Goal: Information Seeking & Learning: Learn about a topic

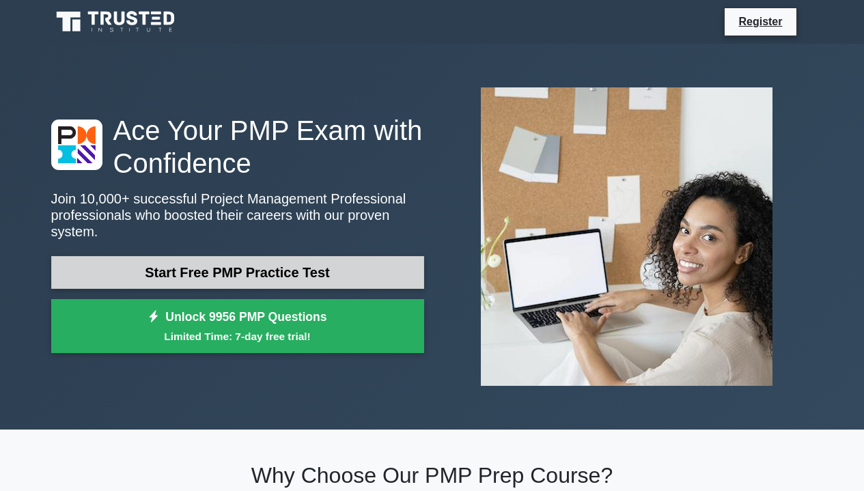
click at [248, 274] on link "Start Free PMP Practice Test" at bounding box center [237, 272] width 373 height 33
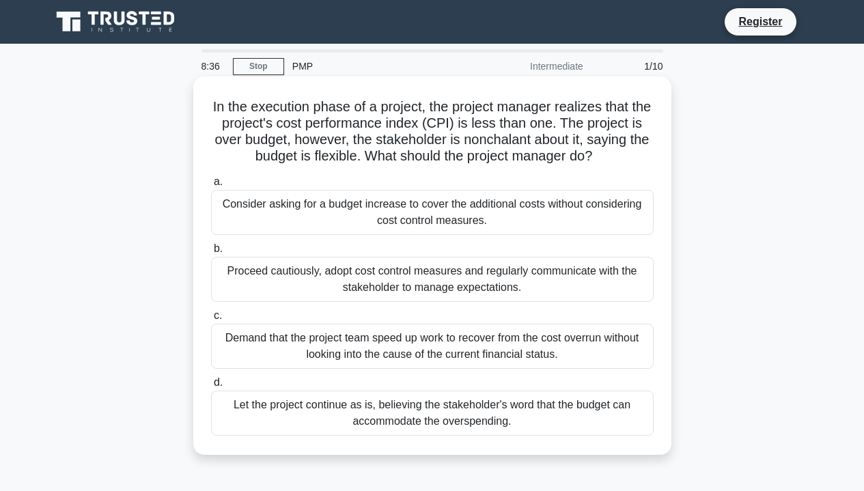
click at [352, 265] on div "Proceed cautiously, adopt cost control measures and regularly communicate with …" at bounding box center [432, 279] width 442 height 45
click at [211, 253] on input "b. Proceed cautiously, adopt cost control measures and regularly communicate wi…" at bounding box center [211, 248] width 0 height 9
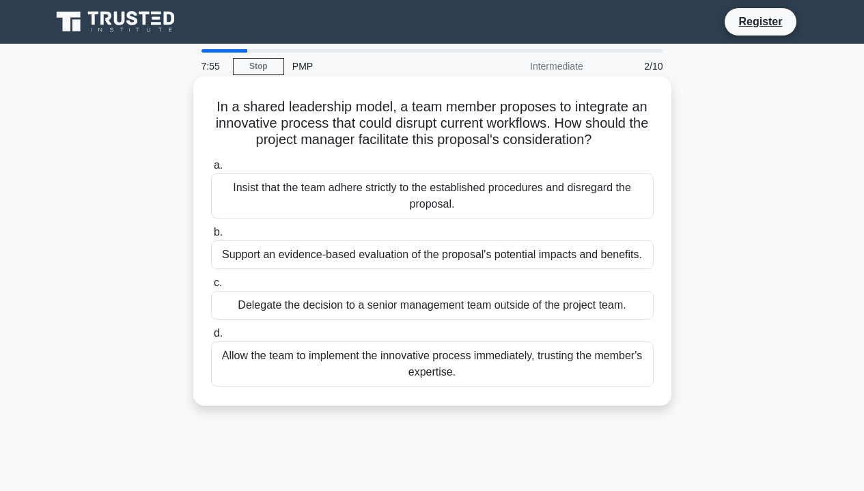
click at [354, 256] on div "Support an evidence-based evaluation of the proposal's potential impacts and be…" at bounding box center [432, 254] width 442 height 29
click at [211, 237] on input "b. Support an evidence-based evaluation of the proposal's potential impacts and…" at bounding box center [211, 232] width 0 height 9
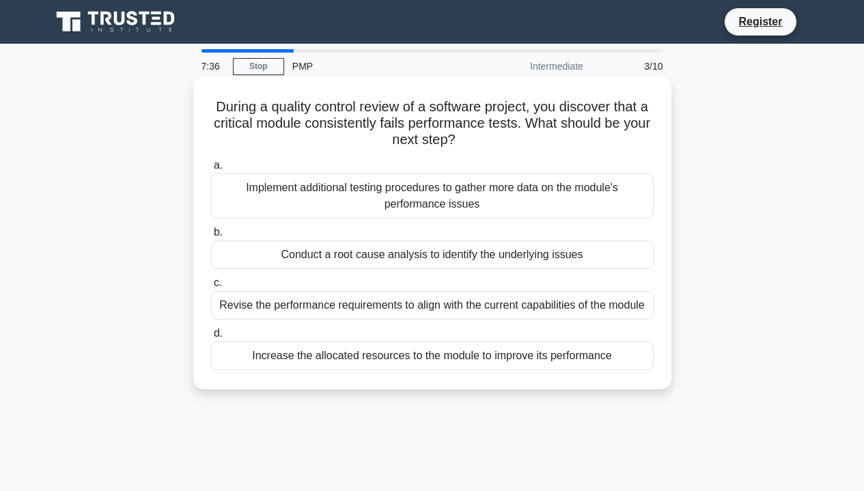
click at [324, 263] on div "Conduct a root cause analysis to identify the underlying issues" at bounding box center [432, 254] width 442 height 29
click at [211, 237] on input "b. Conduct a root cause analysis to identify the underlying issues" at bounding box center [211, 232] width 0 height 9
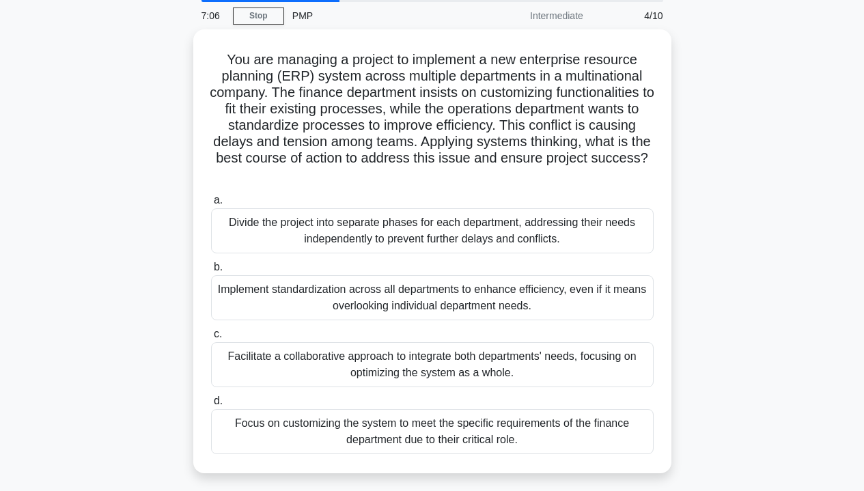
scroll to position [67, 0]
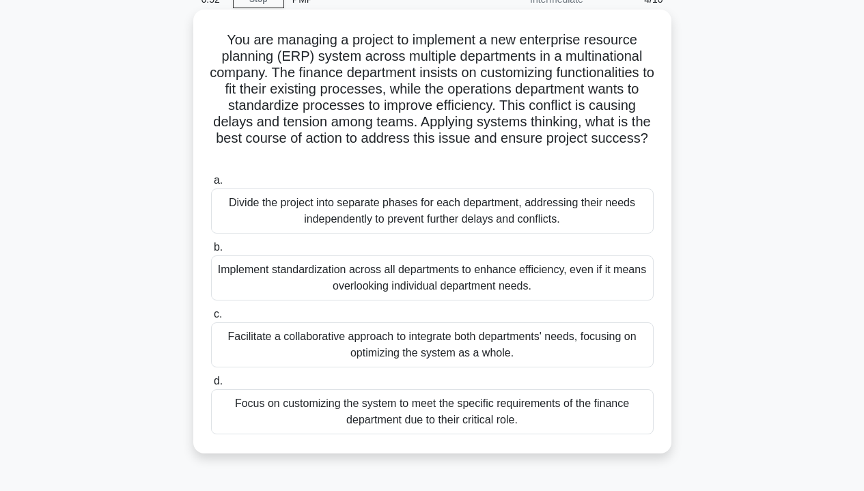
click at [370, 350] on div "Facilitate a collaborative approach to integrate both departments' needs, focus…" at bounding box center [432, 344] width 442 height 45
click at [211, 319] on input "c. Facilitate a collaborative approach to integrate both departments' needs, fo…" at bounding box center [211, 314] width 0 height 9
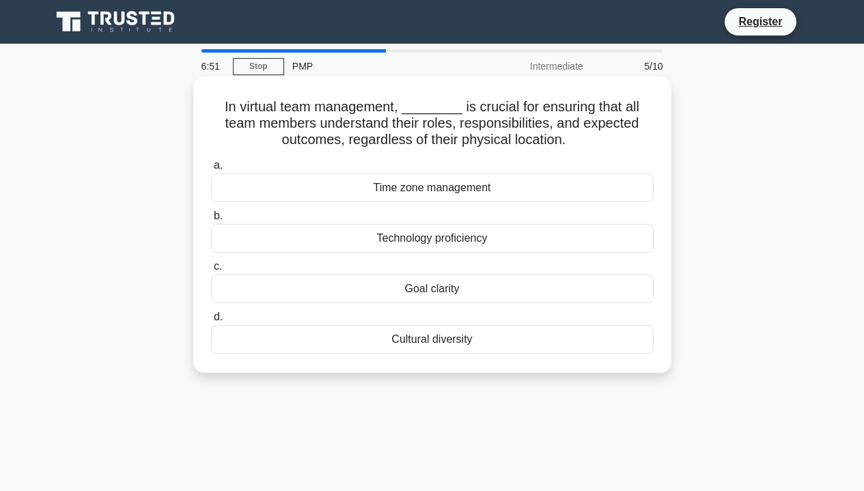
scroll to position [0, 0]
click at [446, 287] on div "Goal clarity" at bounding box center [432, 288] width 442 height 29
click at [211, 271] on input "c. Goal clarity" at bounding box center [211, 266] width 0 height 9
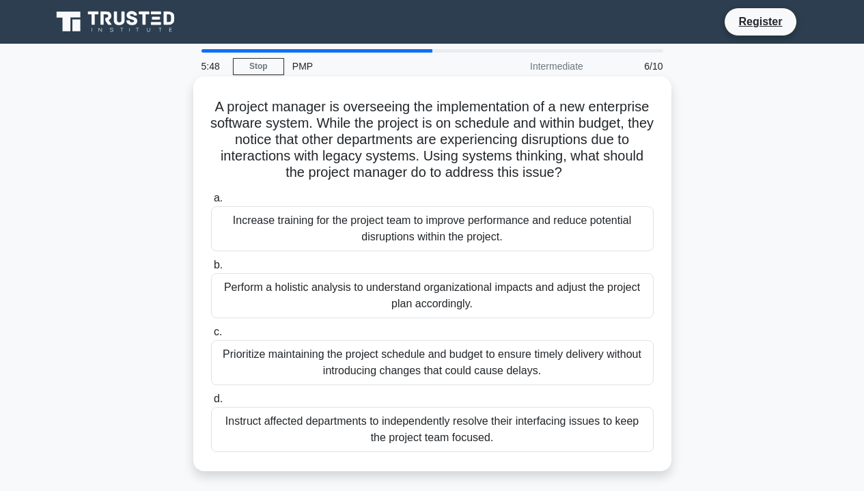
click at [389, 307] on div "Perform a holistic analysis to understand organizational impacts and adjust the…" at bounding box center [432, 295] width 442 height 45
click at [211, 270] on input "b. Perform a holistic analysis to understand organizational impacts and adjust …" at bounding box center [211, 265] width 0 height 9
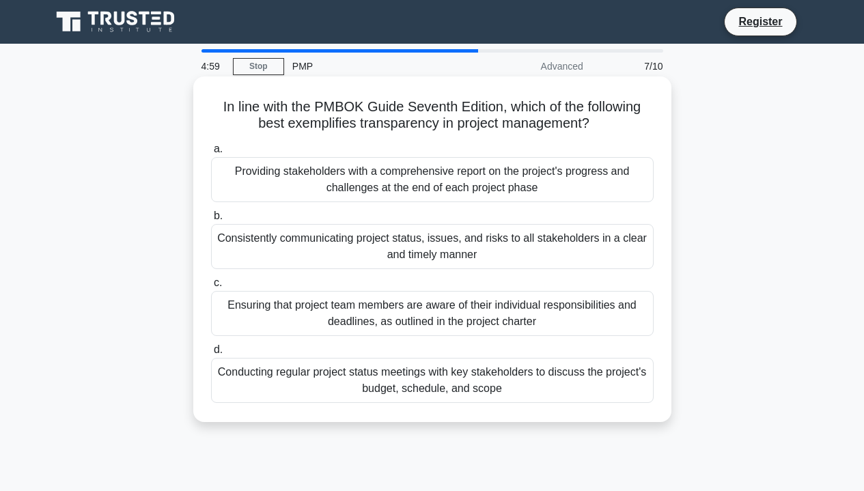
click at [347, 256] on div "Consistently communicating project status, issues, and risks to all stakeholder…" at bounding box center [432, 246] width 442 height 45
click at [211, 221] on input "b. Consistently communicating project status, issues, and risks to all stakehol…" at bounding box center [211, 216] width 0 height 9
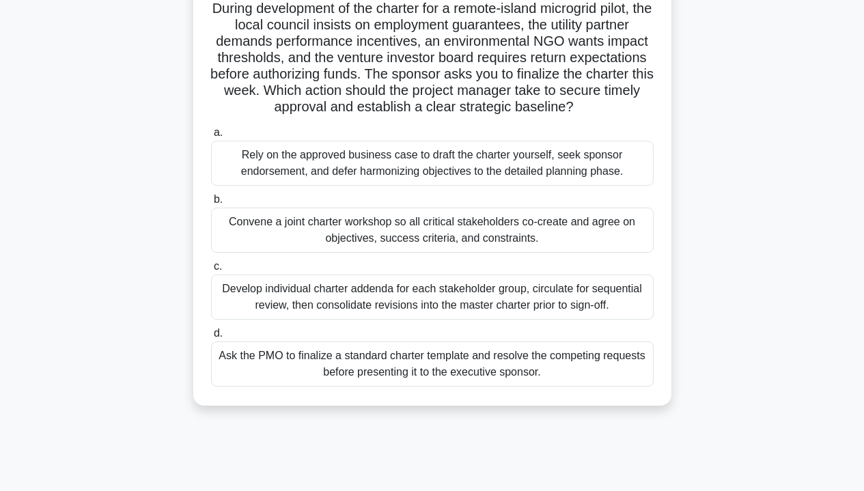
scroll to position [100, 0]
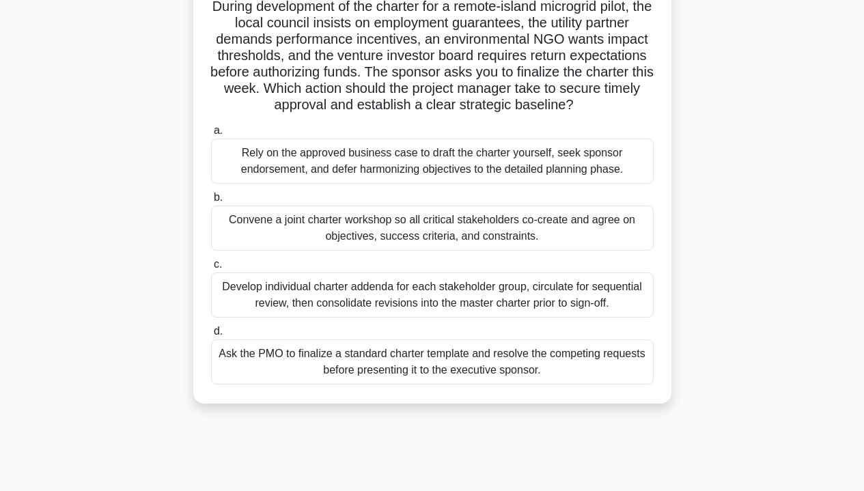
click at [348, 237] on div "Convene a joint charter workshop so all critical stakeholders co-create and agr…" at bounding box center [432, 227] width 442 height 45
click at [211, 202] on input "b. Convene a joint charter workshop so all critical stakeholders co-create and …" at bounding box center [211, 197] width 0 height 9
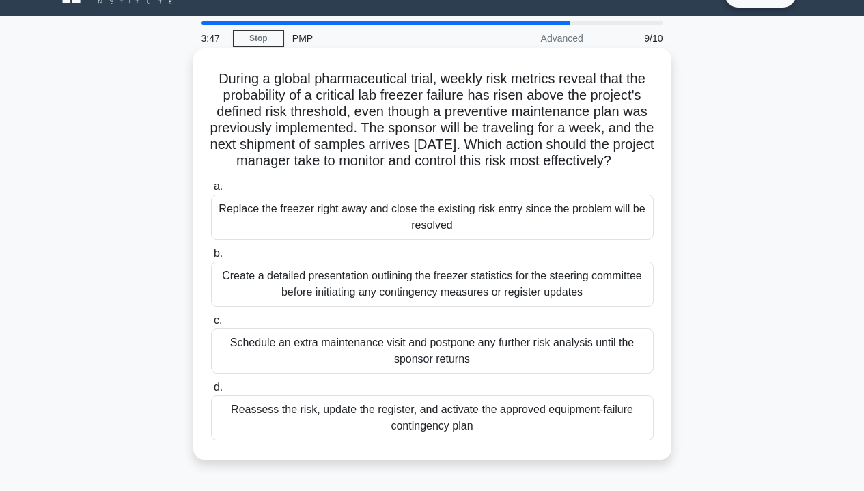
scroll to position [29, 0]
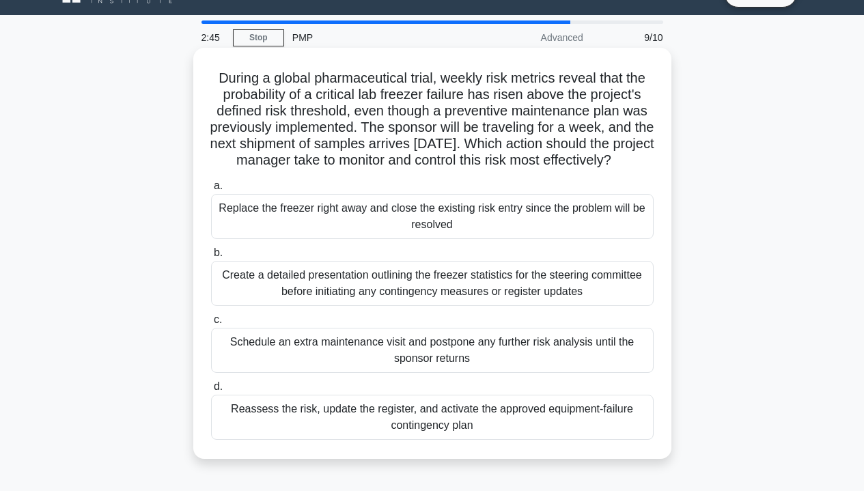
click at [393, 304] on div "Create a detailed presentation outlining the freezer statistics for the steerin…" at bounding box center [432, 283] width 442 height 45
click at [211, 257] on input "b. Create a detailed presentation outlining the freezer statistics for the stee…" at bounding box center [211, 252] width 0 height 9
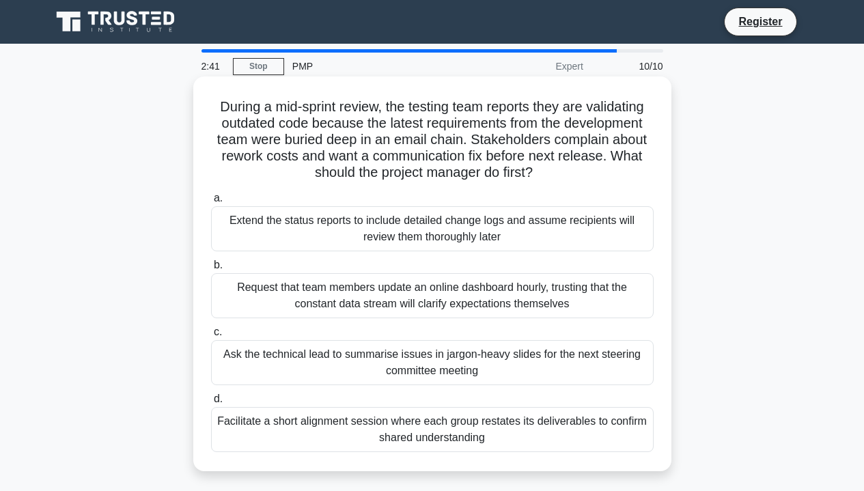
scroll to position [0, 0]
drag, startPoint x: 214, startPoint y: 102, endPoint x: 343, endPoint y: 106, distance: 129.1
click at [342, 106] on h5 "During a mid-sprint review, the testing team reports they are validating outdat…" at bounding box center [432, 139] width 445 height 83
click at [343, 106] on h5 "During a mid-sprint review, the testing team reports they are validating outdat…" at bounding box center [432, 139] width 445 height 83
drag, startPoint x: 371, startPoint y: 157, endPoint x: 428, endPoint y: 157, distance: 57.3
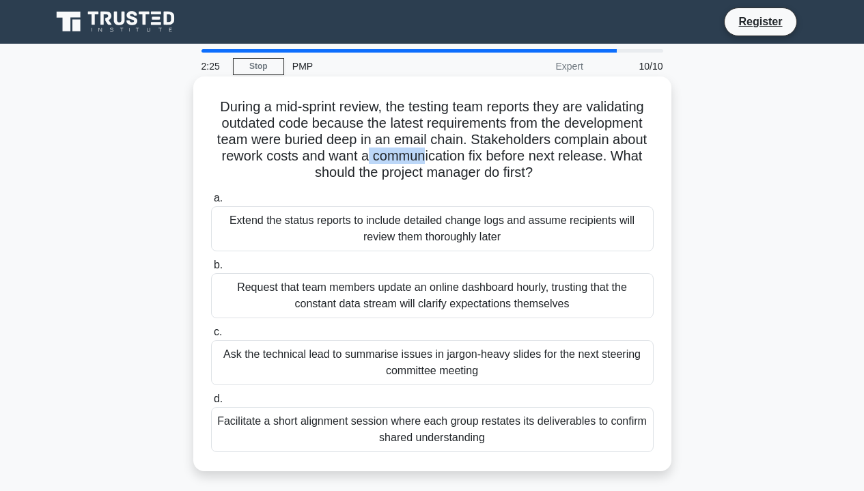
click at [427, 157] on h5 "During a mid-sprint review, the testing team reports they are validating outdat…" at bounding box center [432, 139] width 445 height 83
click at [459, 165] on h5 "During a mid-sprint review, the testing team reports they are validating outdat…" at bounding box center [432, 139] width 445 height 83
click at [422, 441] on div "Facilitate a short alignment session where each group restates its deliverables…" at bounding box center [432, 429] width 442 height 45
click at [211, 403] on input "d. Facilitate a short alignment session where each group restates its deliverab…" at bounding box center [211, 399] width 0 height 9
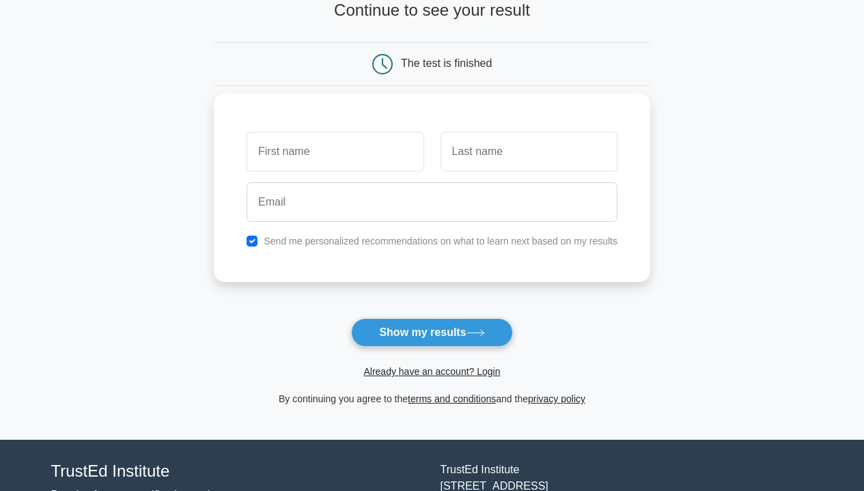
scroll to position [98, 0]
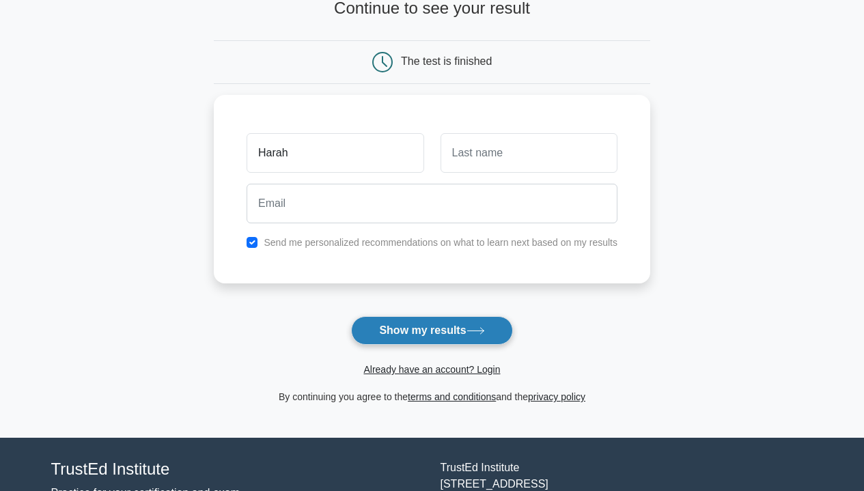
type input "Harah"
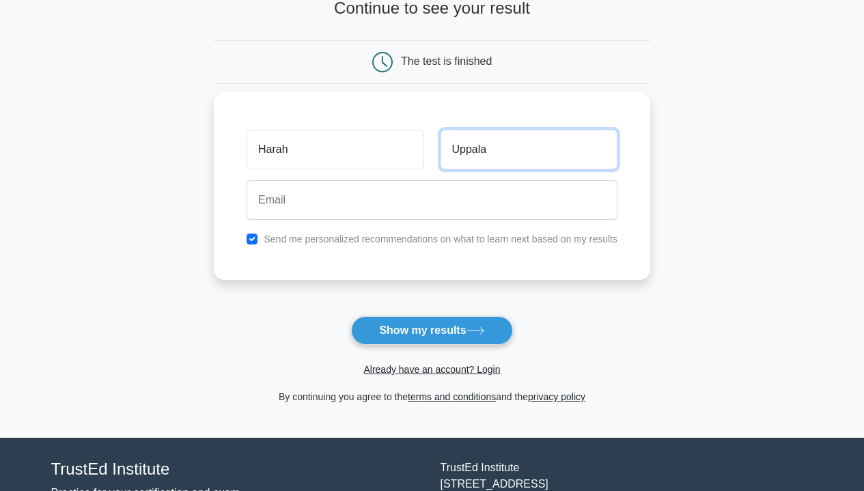
type input "Uppala"
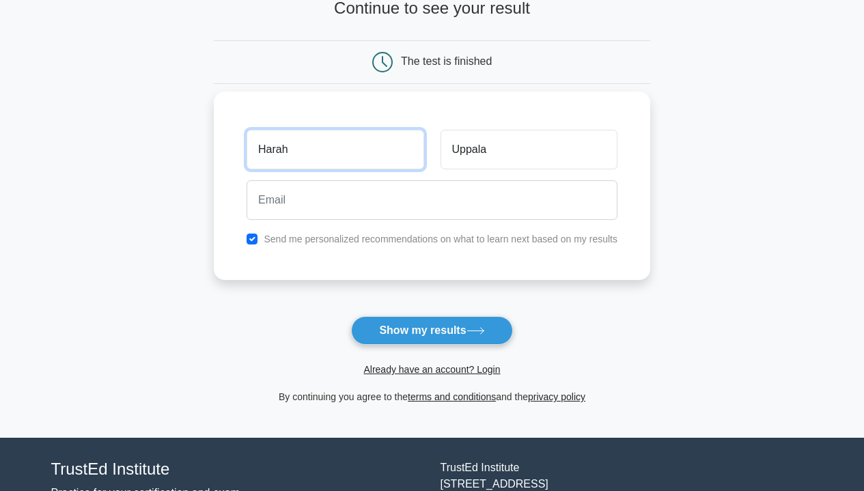
click at [367, 148] on input "Harah" at bounding box center [334, 150] width 177 height 40
type input "Harsha"
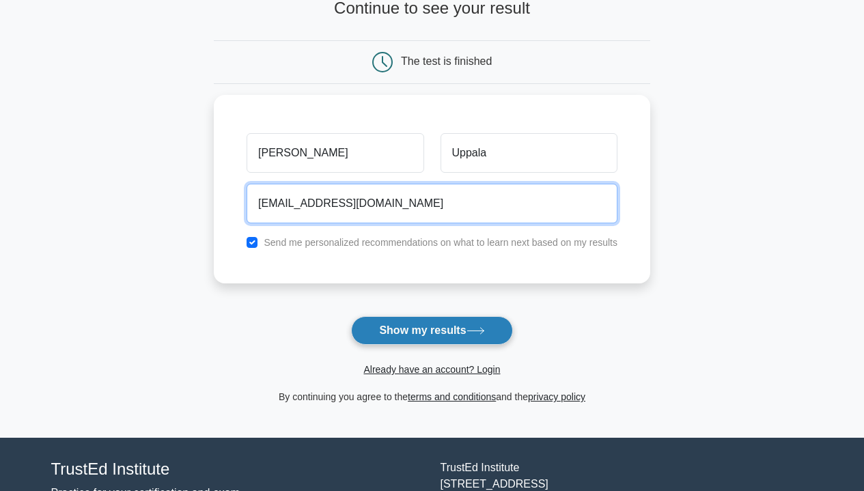
type input "uppalasriharsha369@outlook.com"
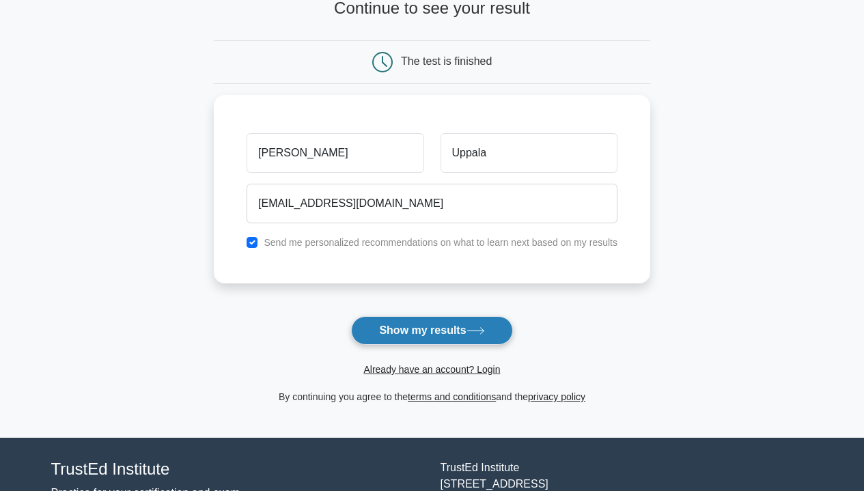
click at [417, 336] on button "Show my results" at bounding box center [431, 330] width 161 height 29
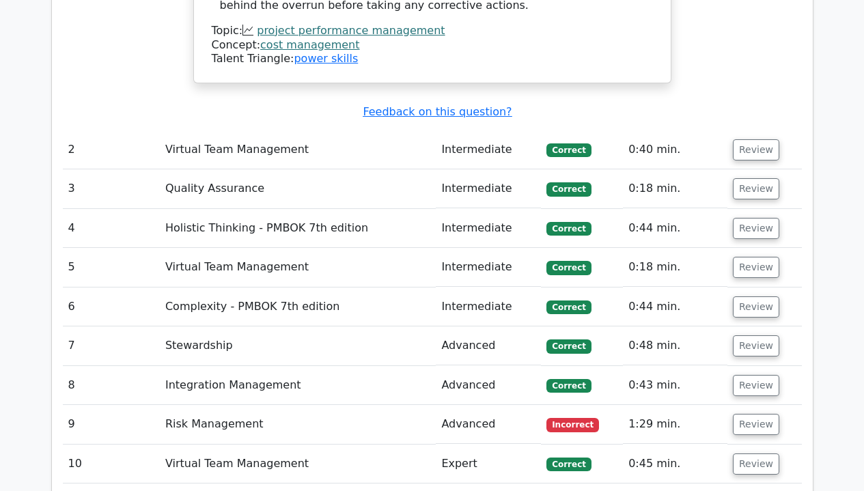
scroll to position [2100, 0]
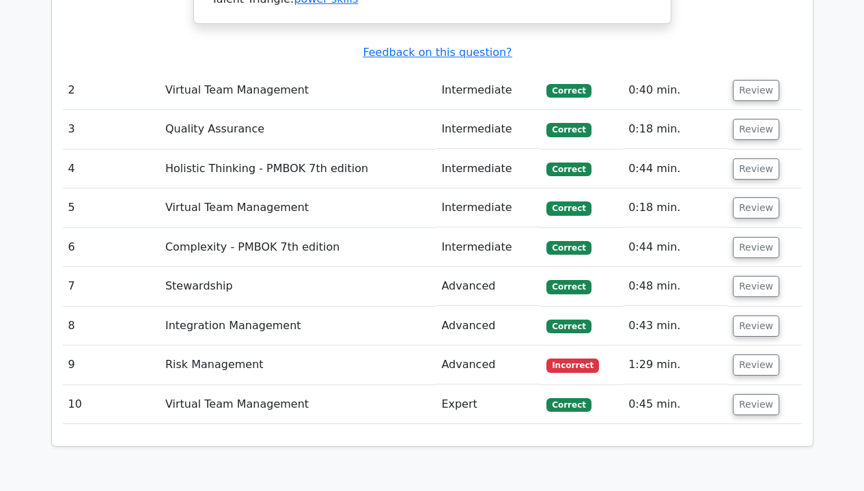
click at [227, 345] on td "Risk Management" at bounding box center [298, 364] width 276 height 39
click at [741, 354] on button "Review" at bounding box center [756, 364] width 46 height 21
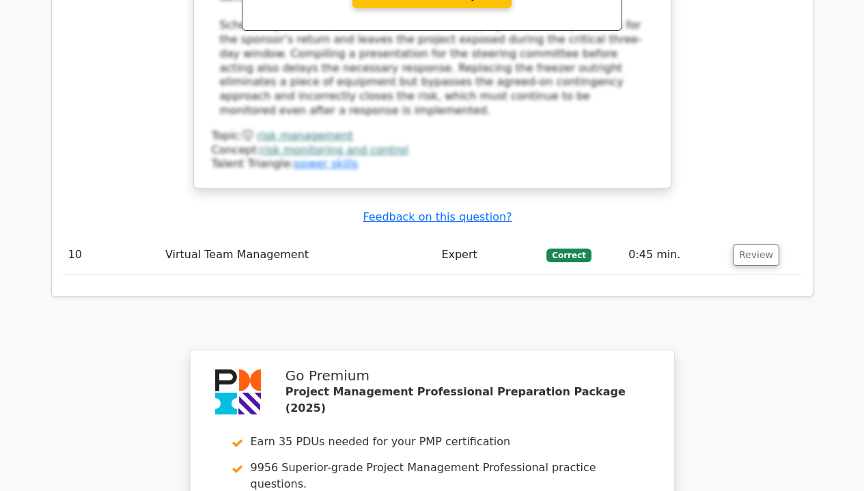
scroll to position [3318, 0]
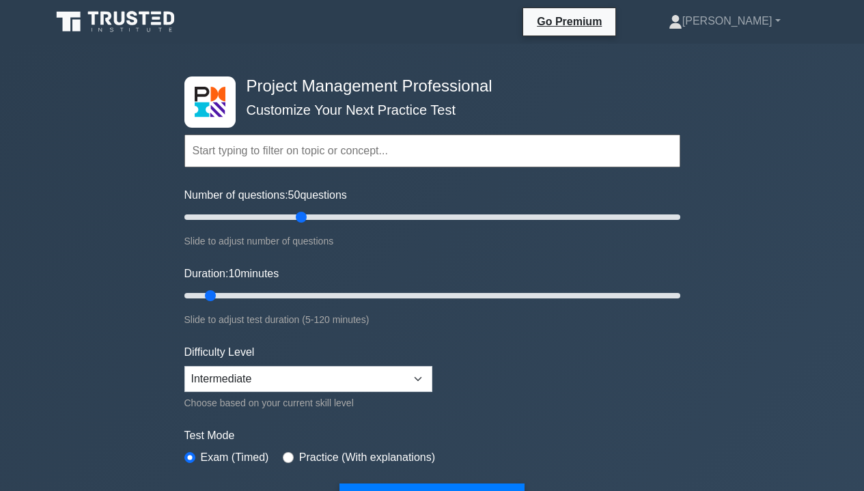
drag, startPoint x: 207, startPoint y: 216, endPoint x: 300, endPoint y: 214, distance: 92.9
type input "50"
click at [300, 214] on input "Number of questions: 50 questions" at bounding box center [432, 217] width 496 height 16
select select "expert"
click at [573, 394] on form "Topics Scope Management Time Management Cost Management Quality Management Risk…" at bounding box center [432, 304] width 496 height 422
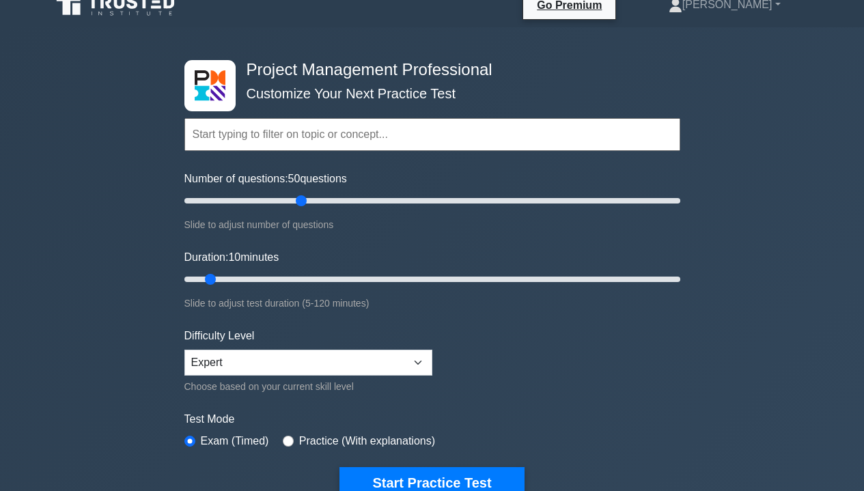
scroll to position [23, 0]
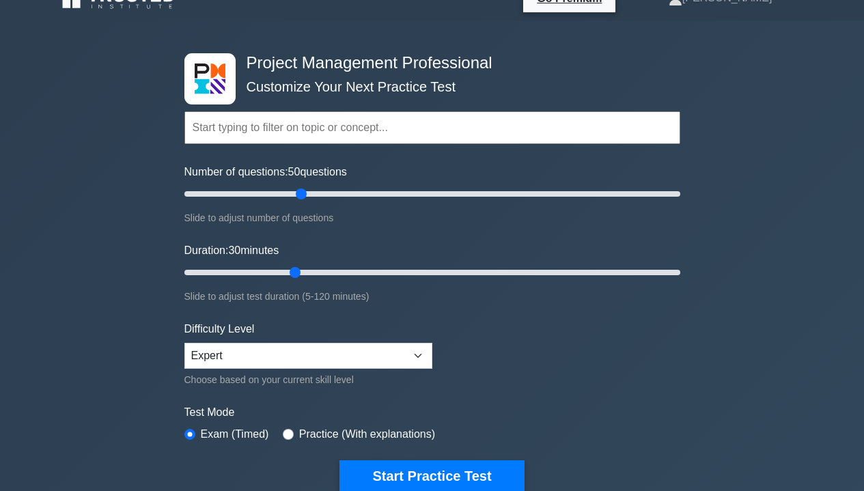
drag, startPoint x: 212, startPoint y: 272, endPoint x: 298, endPoint y: 274, distance: 86.0
type input "30"
click at [298, 274] on input "Duration: 30 minutes" at bounding box center [432, 272] width 496 height 16
click at [550, 362] on form "Topics Scope Management Time Management Cost Management Quality Management Risk…" at bounding box center [432, 281] width 496 height 422
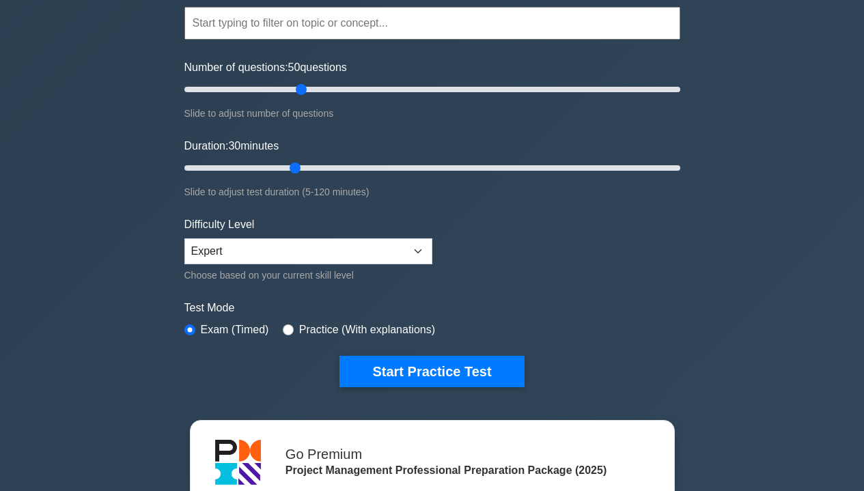
scroll to position [144, 0]
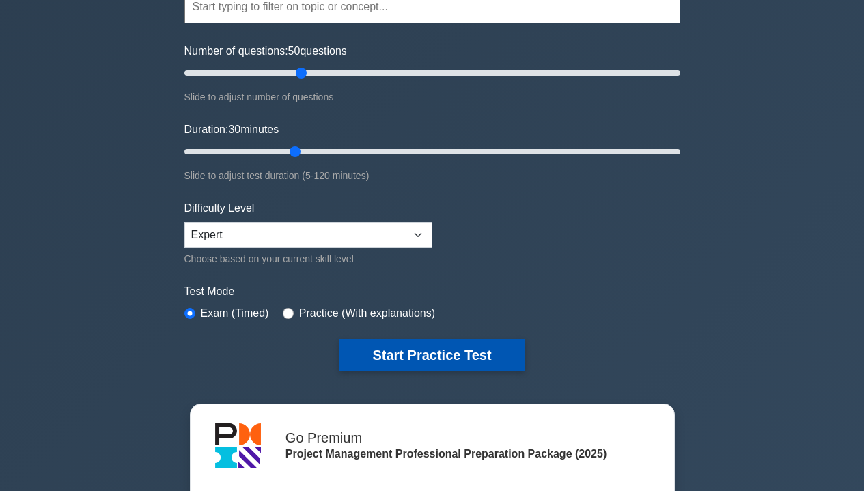
click at [459, 354] on button "Start Practice Test" at bounding box center [431, 354] width 184 height 31
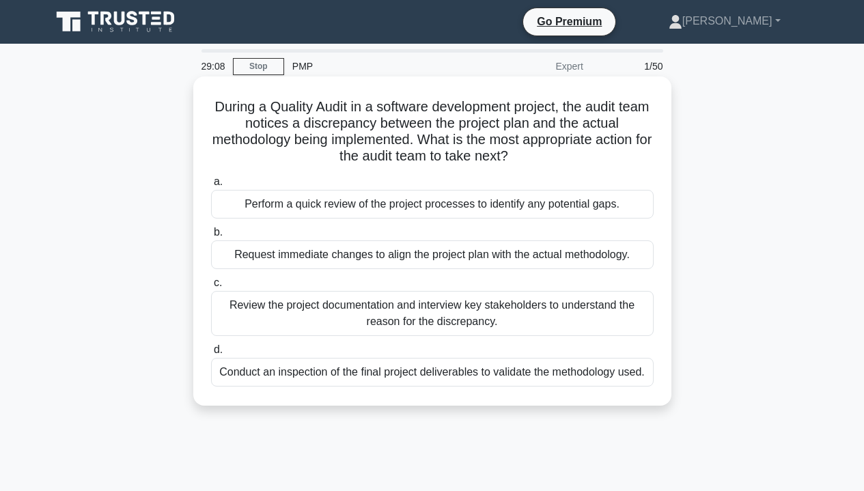
click at [318, 321] on div "Review the project documentation and interview key stakeholders to understand t…" at bounding box center [432, 313] width 442 height 45
click at [211, 287] on input "c. Review the project documentation and interview key stakeholders to understan…" at bounding box center [211, 283] width 0 height 9
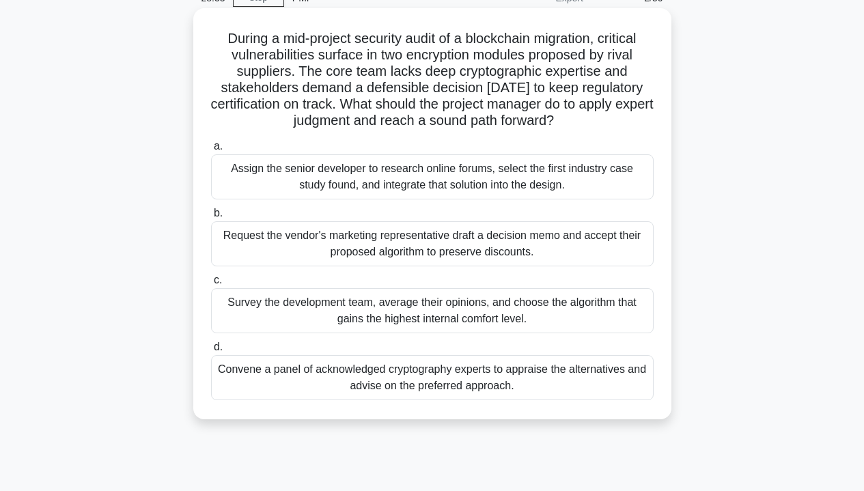
scroll to position [72, 0]
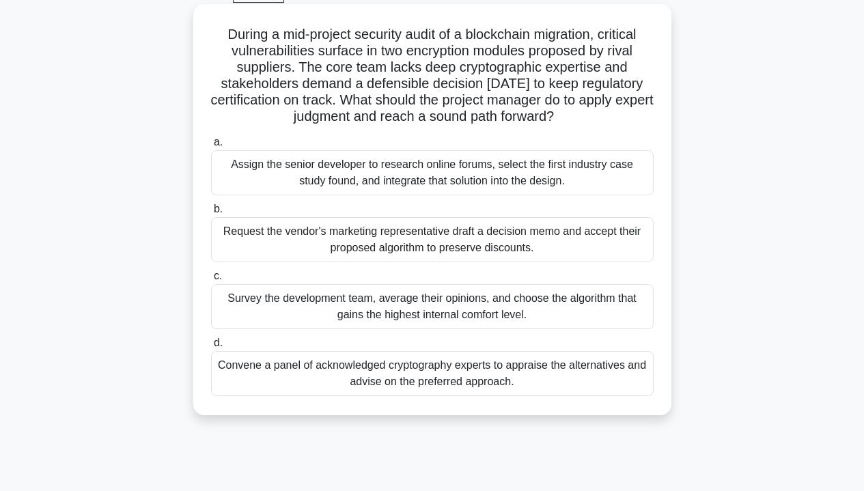
click at [366, 297] on div "Survey the development team, average their opinions, and choose the algorithm t…" at bounding box center [432, 306] width 442 height 45
click at [211, 281] on input "c. Survey the development team, average their opinions, and choose the algorith…" at bounding box center [211, 276] width 0 height 9
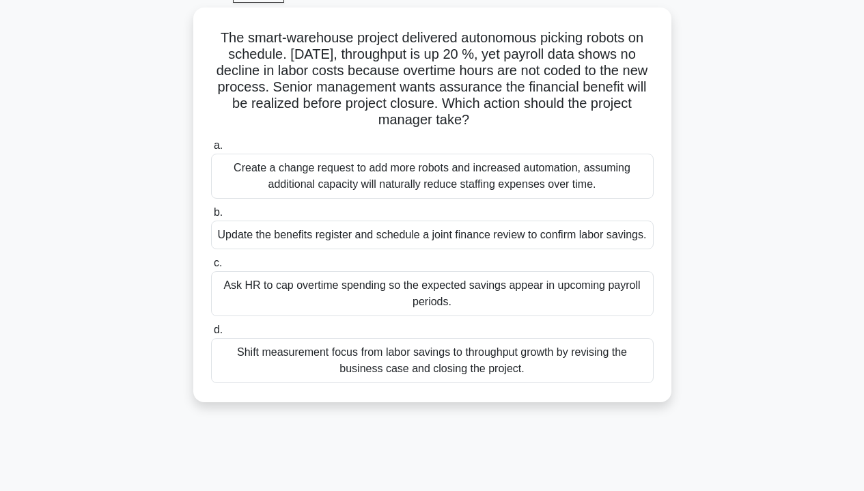
scroll to position [0, 0]
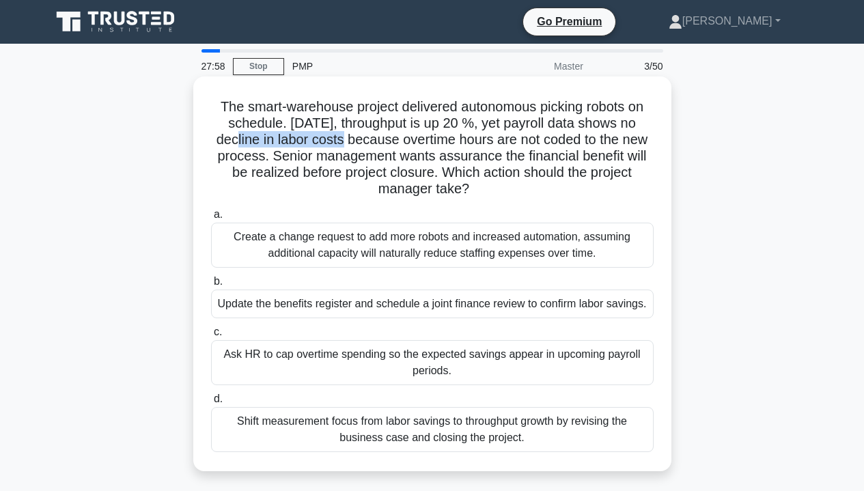
drag, startPoint x: 214, startPoint y: 134, endPoint x: 330, endPoint y: 142, distance: 116.3
click at [330, 142] on h5 "The smart-warehouse project delivered autonomous picking robots on schedule. Th…" at bounding box center [432, 148] width 445 height 100
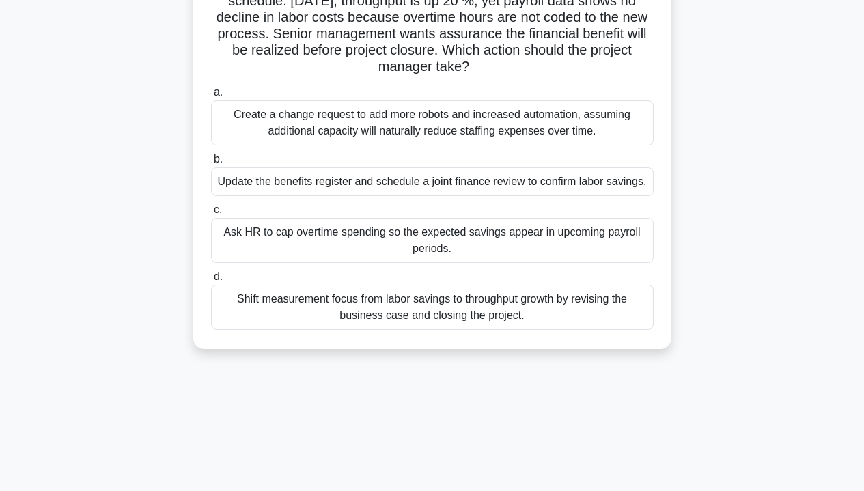
scroll to position [111, 0]
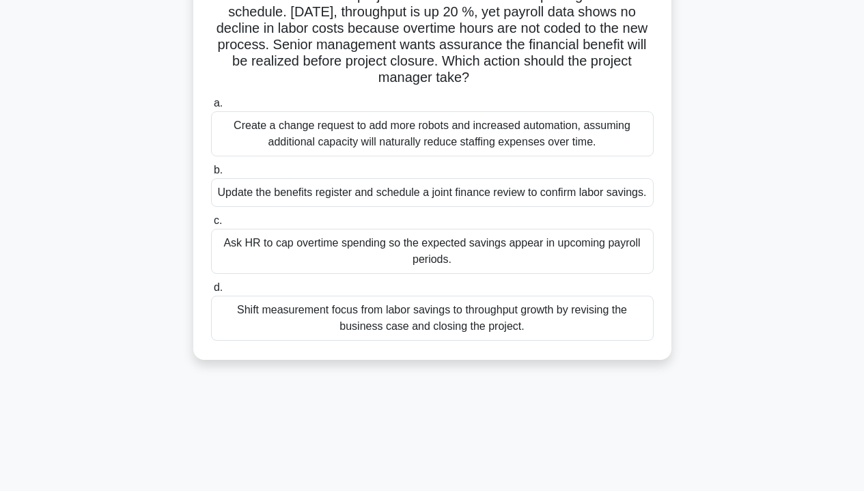
click at [426, 198] on div "Update the benefits register and schedule a joint finance review to confirm lab…" at bounding box center [432, 192] width 442 height 29
click at [211, 175] on input "b. Update the benefits register and schedule a joint finance review to confirm …" at bounding box center [211, 170] width 0 height 9
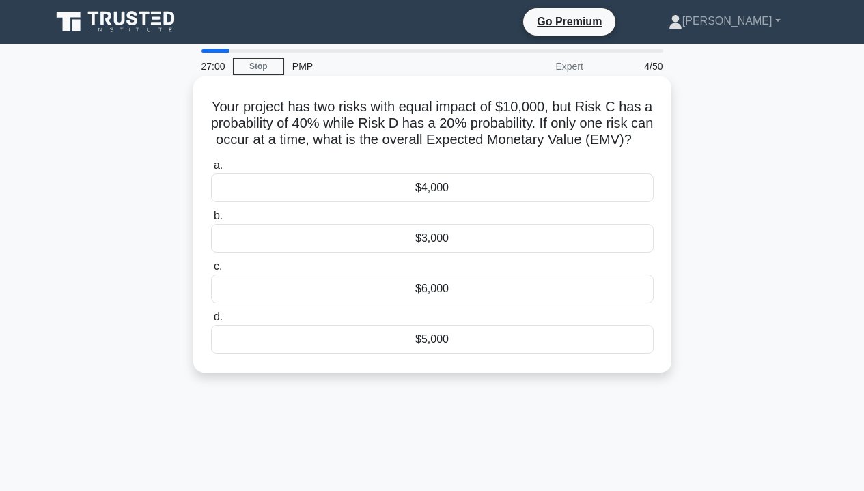
scroll to position [0, 0]
click at [478, 202] on div "$4,000" at bounding box center [432, 187] width 442 height 29
click at [211, 170] on input "a. $4,000" at bounding box center [211, 165] width 0 height 9
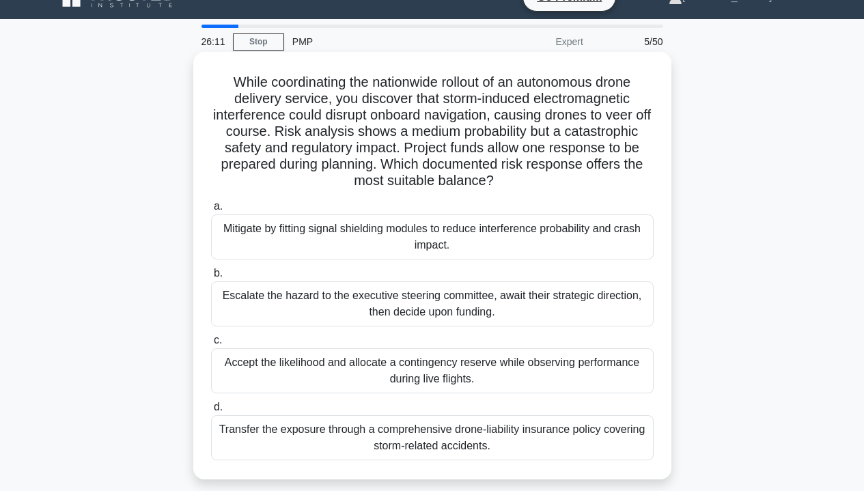
scroll to position [28, 0]
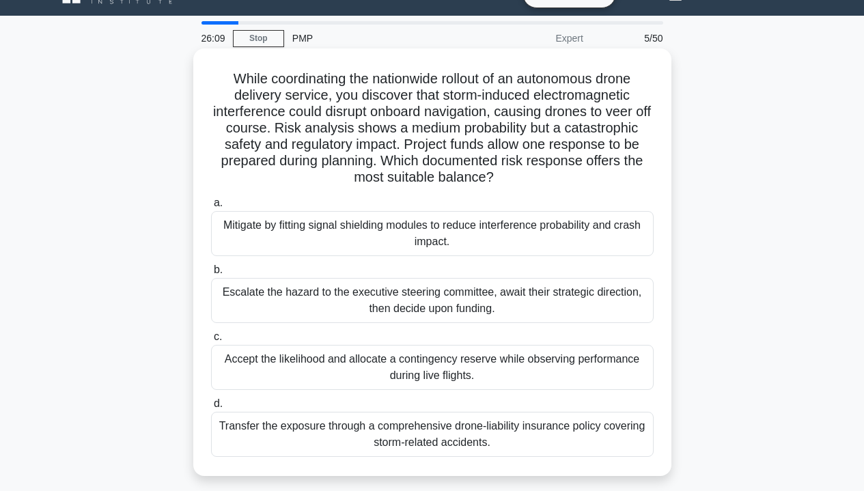
click at [433, 434] on div "Transfer the exposure through a comprehensive drone-liability insurance policy …" at bounding box center [432, 434] width 442 height 45
click at [211, 408] on input "d. Transfer the exposure through a comprehensive drone-liability insurance poli…" at bounding box center [211, 403] width 0 height 9
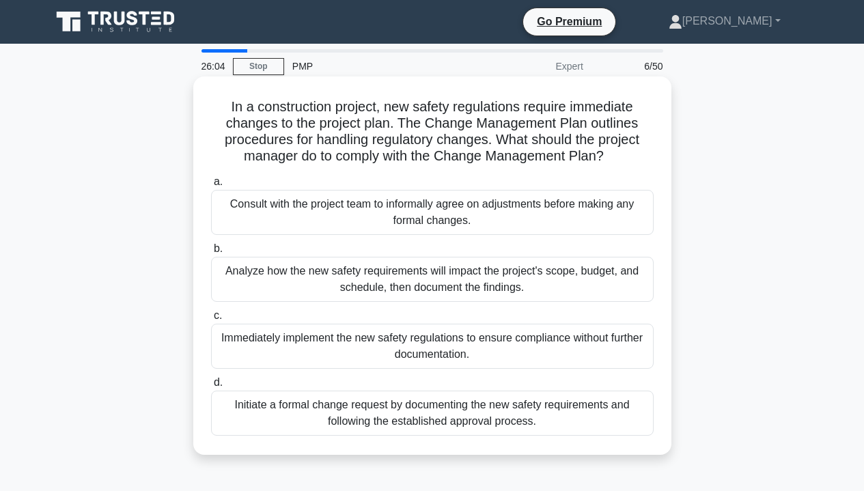
scroll to position [0, 0]
click at [297, 285] on div "Analyze how the new safety requirements will impact the project's scope, budget…" at bounding box center [432, 279] width 442 height 45
click at [211, 253] on input "b. Analyze how the new safety requirements will impact the project's scope, bud…" at bounding box center [211, 248] width 0 height 9
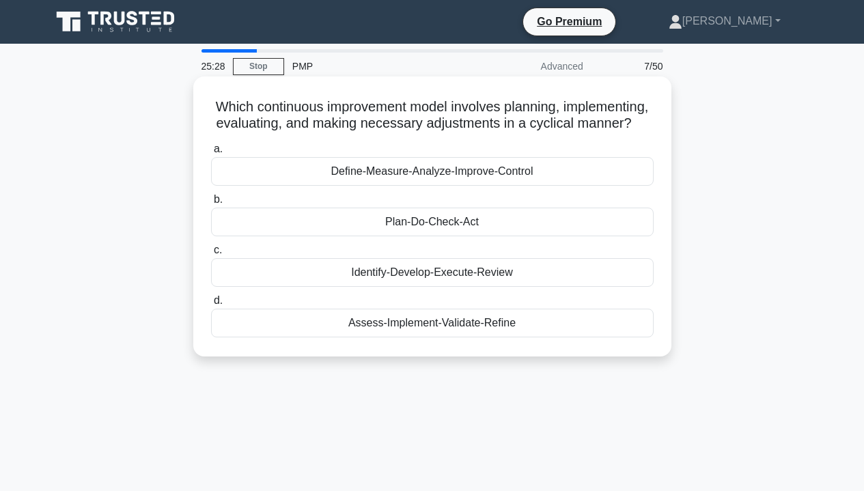
click at [443, 225] on div "Plan-Do-Check-Act" at bounding box center [432, 222] width 442 height 29
click at [211, 204] on input "b. Plan-Do-Check-Act" at bounding box center [211, 199] width 0 height 9
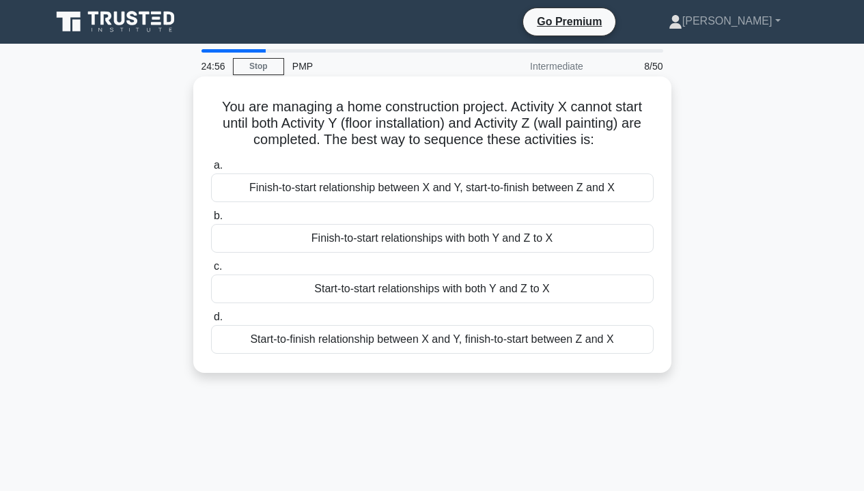
click at [482, 241] on div "Finish-to-start relationships with both Y and Z to X" at bounding box center [432, 238] width 442 height 29
click at [211, 221] on input "b. Finish-to-start relationships with both Y and Z to X" at bounding box center [211, 216] width 0 height 9
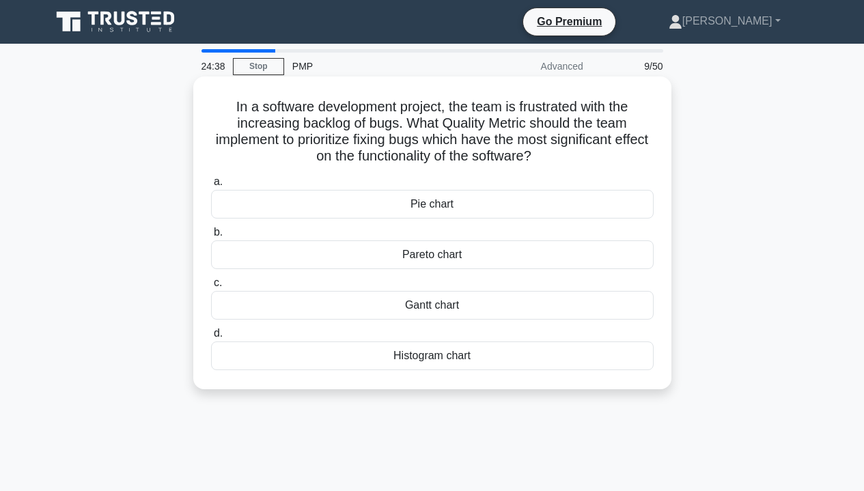
click at [423, 263] on div "Pareto chart" at bounding box center [432, 254] width 442 height 29
click at [211, 237] on input "b. Pareto chart" at bounding box center [211, 232] width 0 height 9
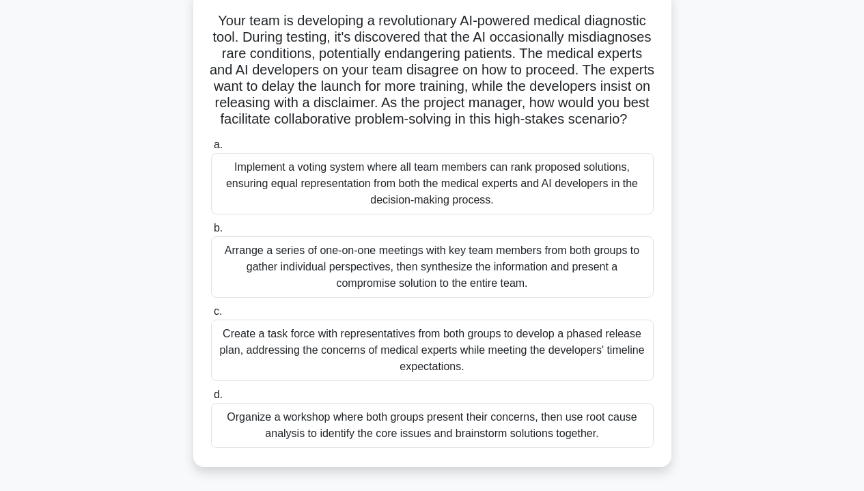
scroll to position [110, 0]
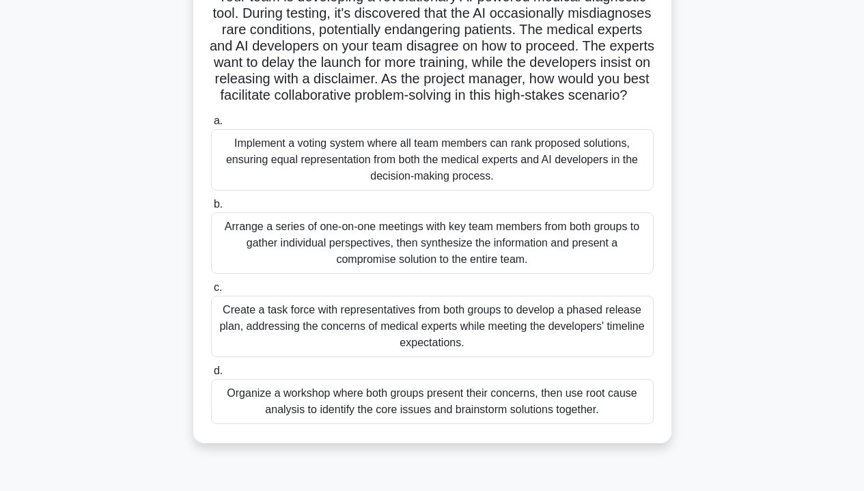
click at [307, 424] on div "Organize a workshop where both groups present their concerns, then use root cau…" at bounding box center [432, 401] width 442 height 45
click at [211, 375] on input "d. Organize a workshop where both groups present their concerns, then use root …" at bounding box center [211, 371] width 0 height 9
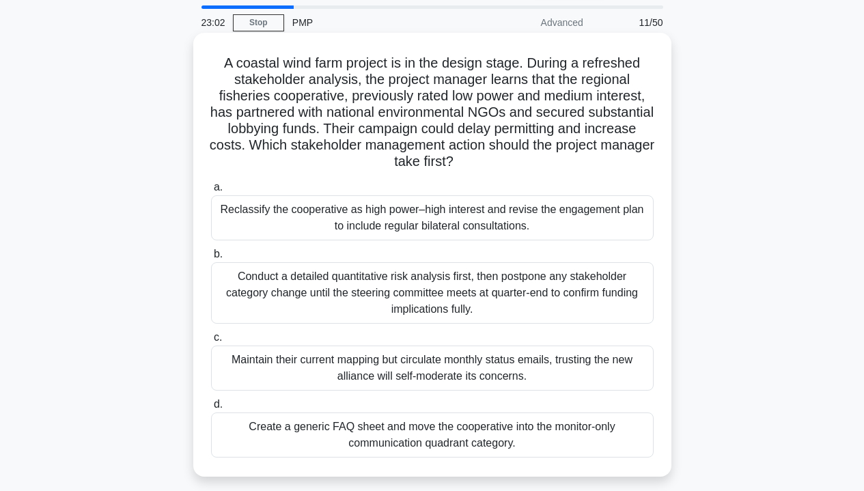
scroll to position [47, 0]
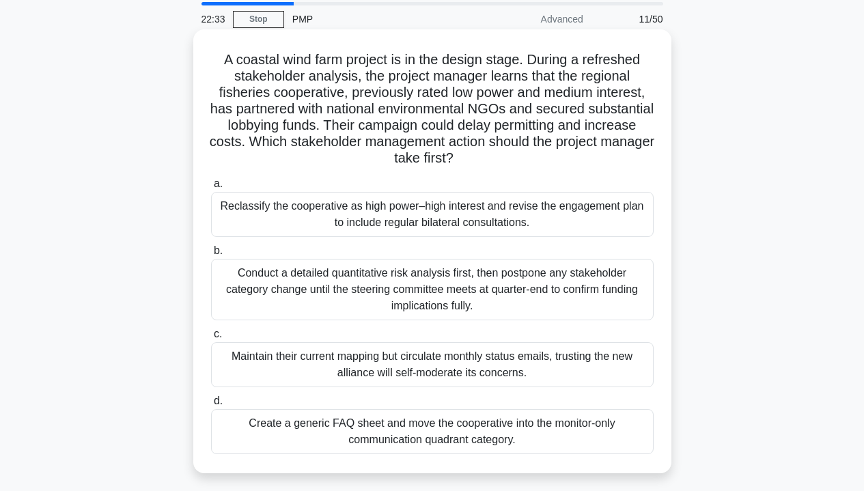
click at [468, 225] on div "Reclassify the cooperative as high power–high interest and revise the engagemen…" at bounding box center [432, 214] width 442 height 45
click at [211, 188] on input "a. Reclassify the cooperative as high power–high interest and revise the engage…" at bounding box center [211, 184] width 0 height 9
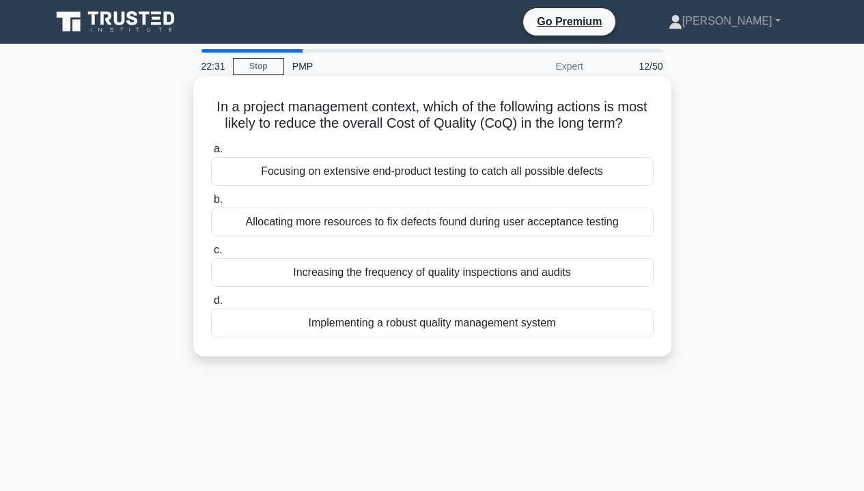
scroll to position [0, 0]
click at [442, 175] on div "Focusing on extensive end-product testing to catch all possible defects" at bounding box center [432, 171] width 442 height 29
click at [211, 154] on input "a. Focusing on extensive end-product testing to catch all possible defects" at bounding box center [211, 149] width 0 height 9
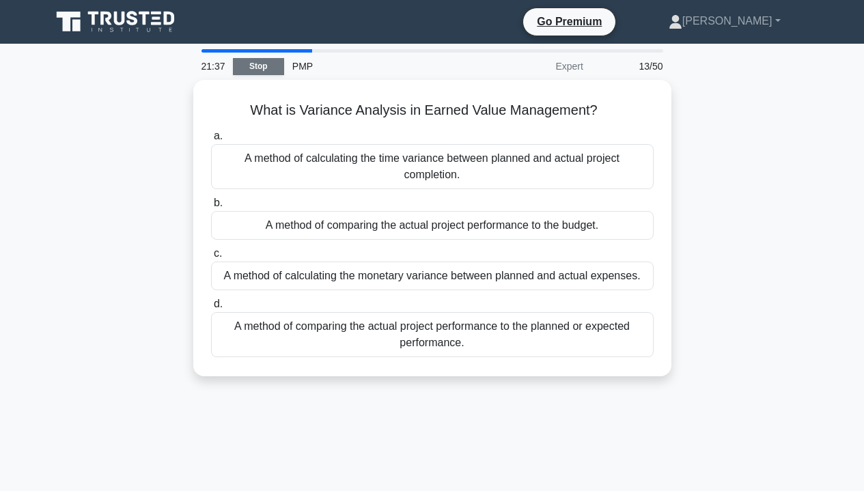
click at [258, 70] on link "Stop" at bounding box center [258, 66] width 51 height 17
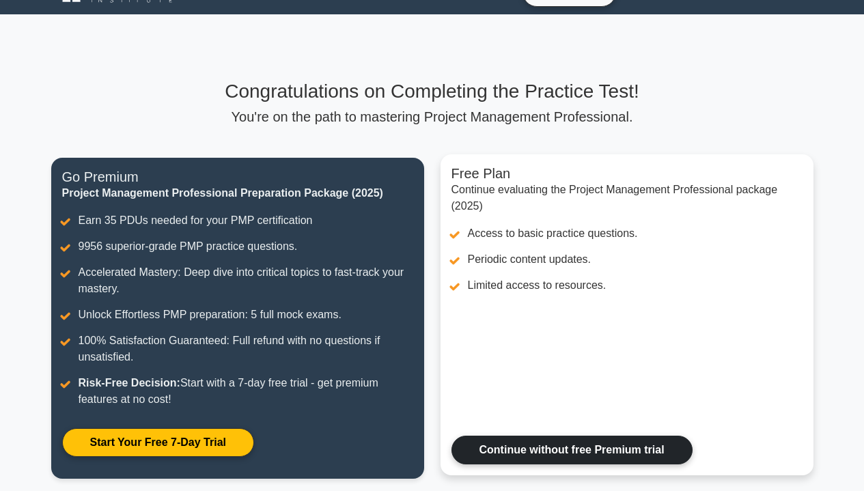
scroll to position [31, 0]
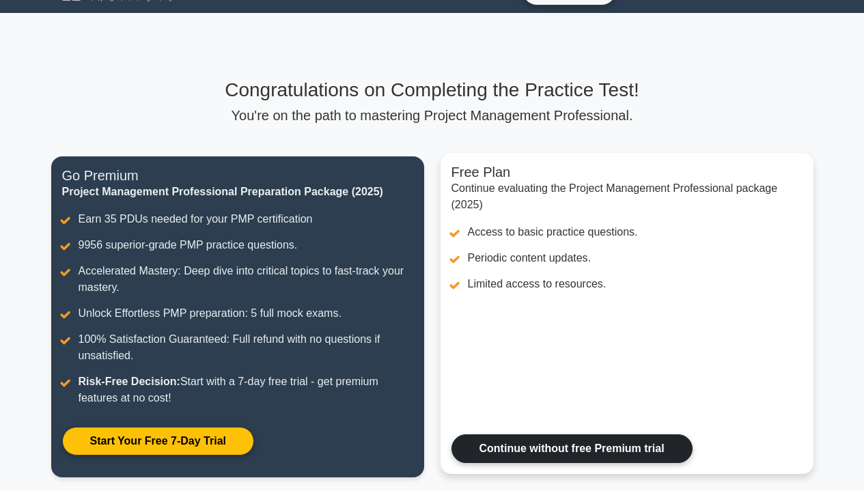
click at [523, 451] on link "Continue without free Premium trial" at bounding box center [571, 448] width 241 height 29
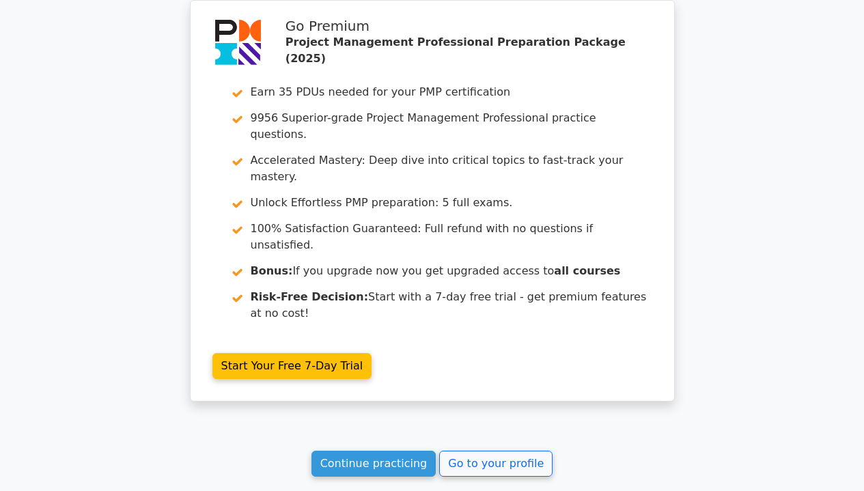
scroll to position [2598, 0]
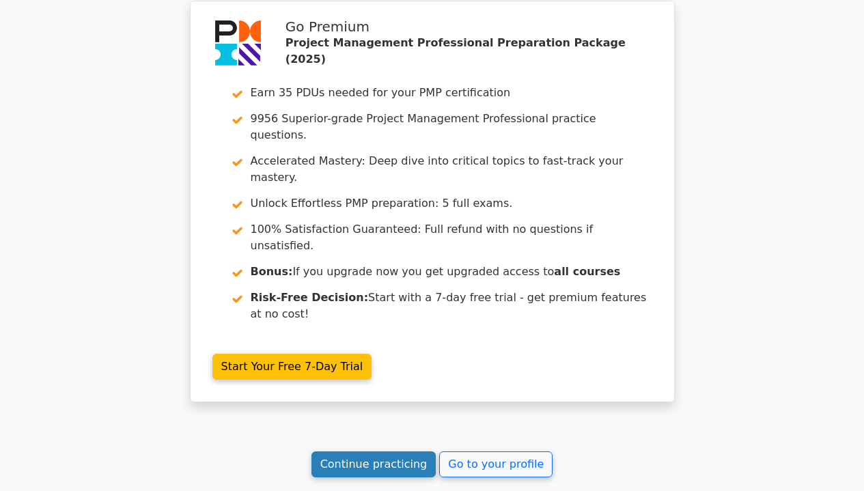
click at [419, 451] on link "Continue practicing" at bounding box center [373, 464] width 125 height 26
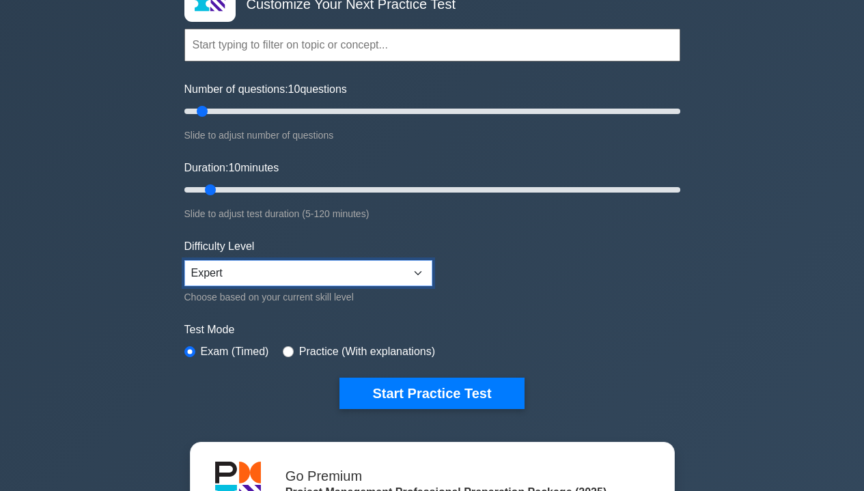
scroll to position [154, 0]
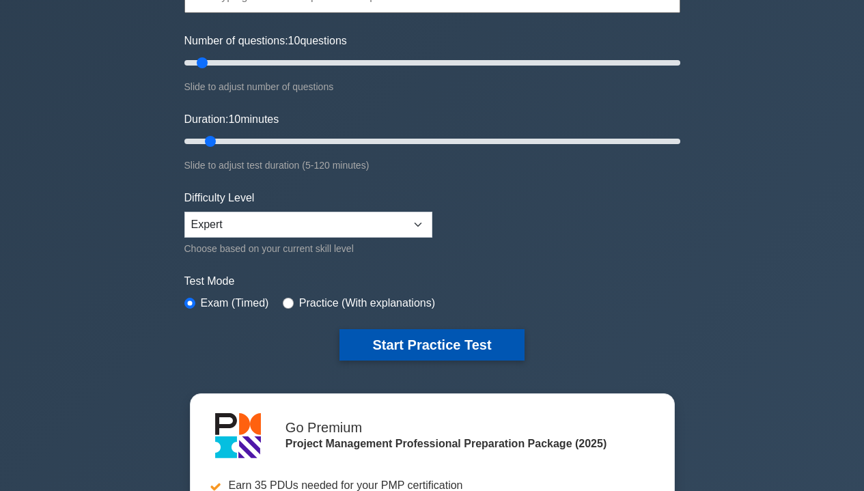
click at [400, 347] on button "Start Practice Test" at bounding box center [431, 344] width 184 height 31
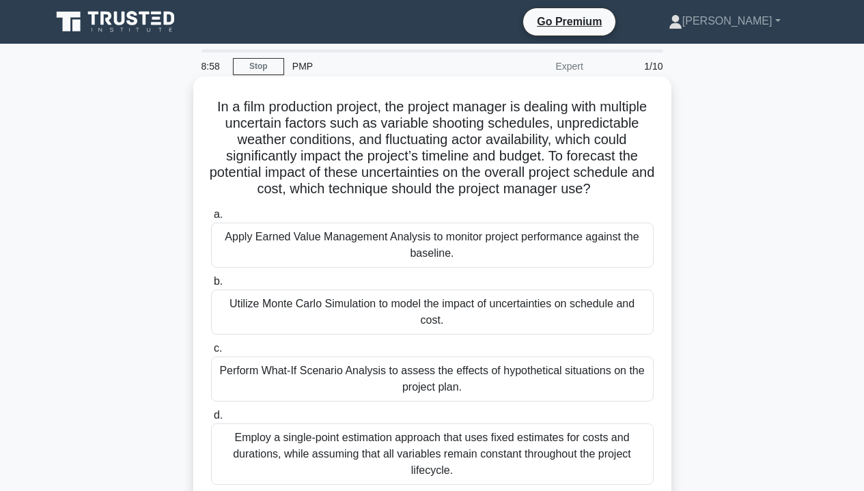
click at [330, 373] on div "Perform What-If Scenario Analysis to assess the effects of hypothetical situati…" at bounding box center [432, 378] width 442 height 45
click at [211, 353] on input "c. Perform What-If Scenario Analysis to assess the effects of hypothetical situ…" at bounding box center [211, 348] width 0 height 9
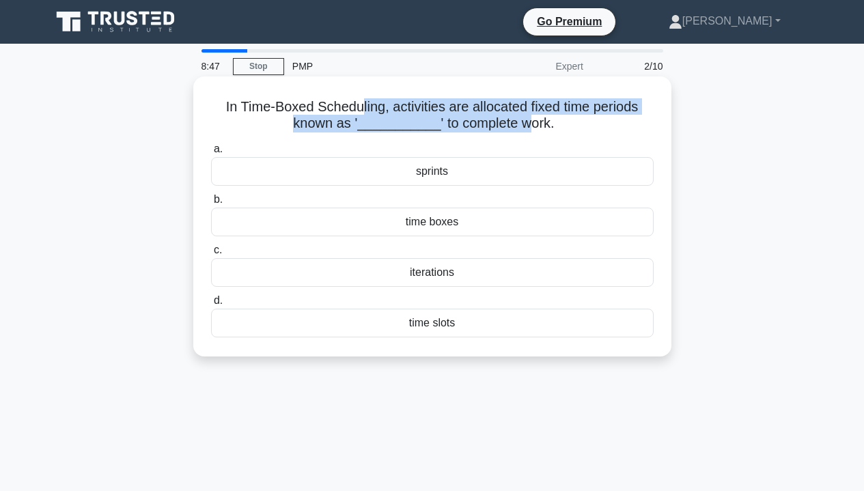
drag, startPoint x: 361, startPoint y: 111, endPoint x: 530, endPoint y: 122, distance: 169.7
click at [531, 122] on h5 "In Time-Boxed Scheduling, activities are allocated fixed time periods known as …" at bounding box center [432, 115] width 445 height 34
click at [530, 122] on h5 "In Time-Boxed Scheduling, activities are allocated fixed time periods known as …" at bounding box center [432, 115] width 445 height 34
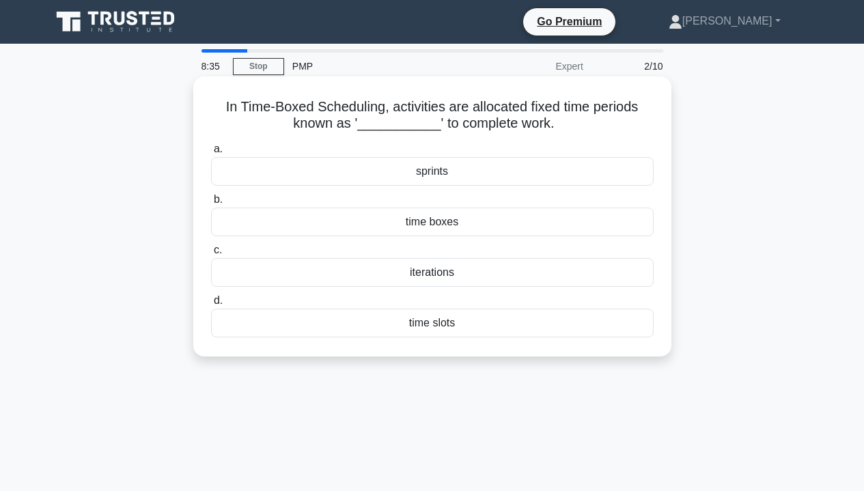
click at [424, 177] on div "sprints" at bounding box center [432, 171] width 442 height 29
click at [211, 154] on input "a. sprints" at bounding box center [211, 149] width 0 height 9
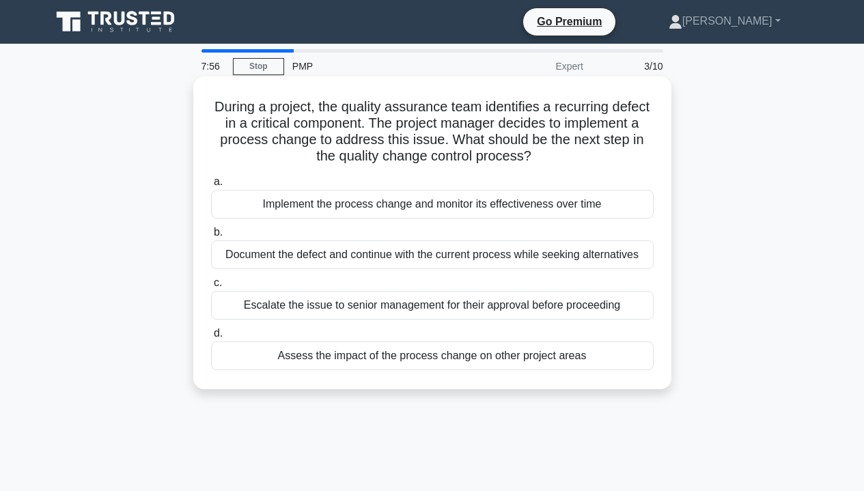
click at [337, 370] on div "Assess the impact of the process change on other project areas" at bounding box center [432, 355] width 442 height 29
click at [211, 338] on input "d. Assess the impact of the process change on other project areas" at bounding box center [211, 333] width 0 height 9
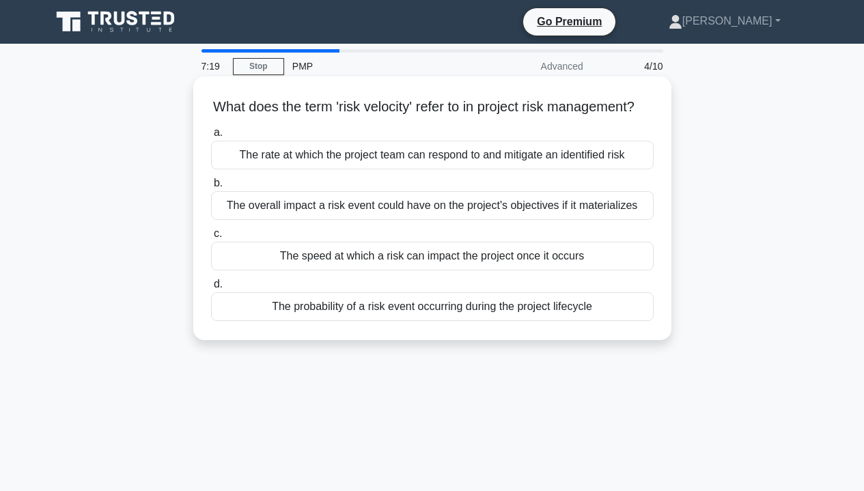
click at [429, 220] on div "The overall impact a risk event could have on the project's objectives if it ma…" at bounding box center [432, 205] width 442 height 29
click at [211, 188] on input "b. The overall impact a risk event could have on the project's objectives if it…" at bounding box center [211, 183] width 0 height 9
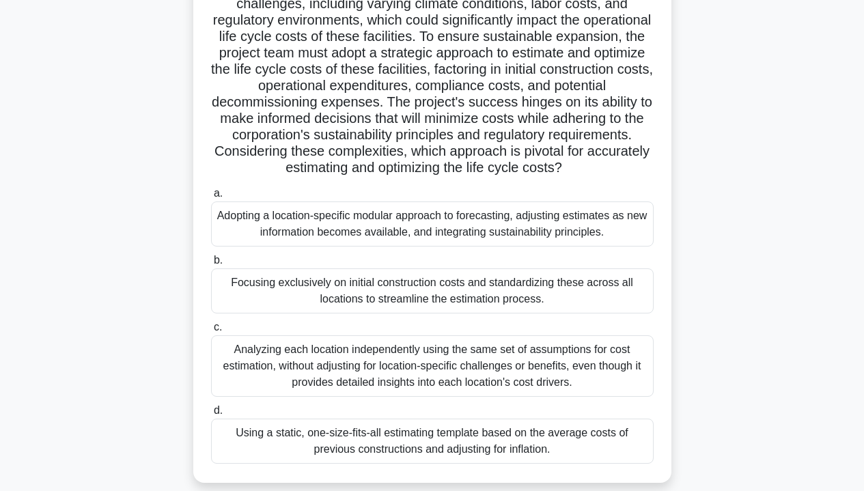
scroll to position [149, 0]
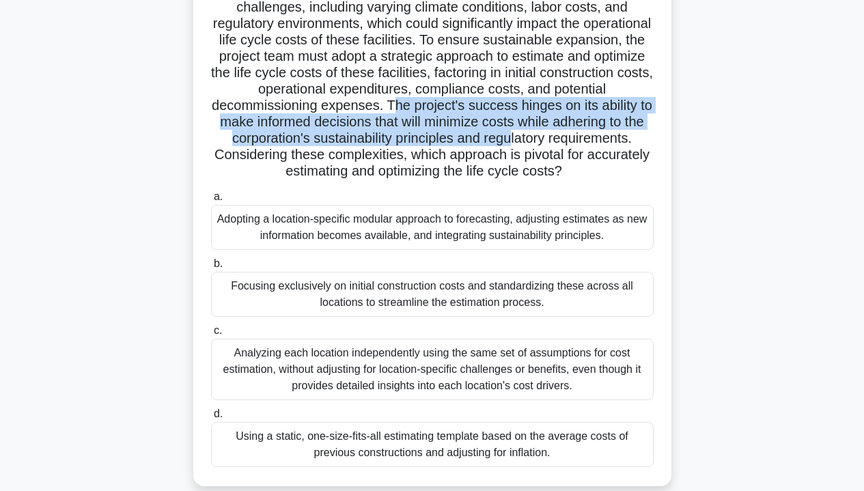
drag, startPoint x: 390, startPoint y: 104, endPoint x: 511, endPoint y: 141, distance: 127.2
click at [511, 143] on h5 "In a multinational corporation's initiative to expand its operations, the proje…" at bounding box center [432, 64] width 445 height 231
click at [511, 141] on h5 "In a multinational corporation's initiative to expand its operations, the proje…" at bounding box center [432, 64] width 445 height 231
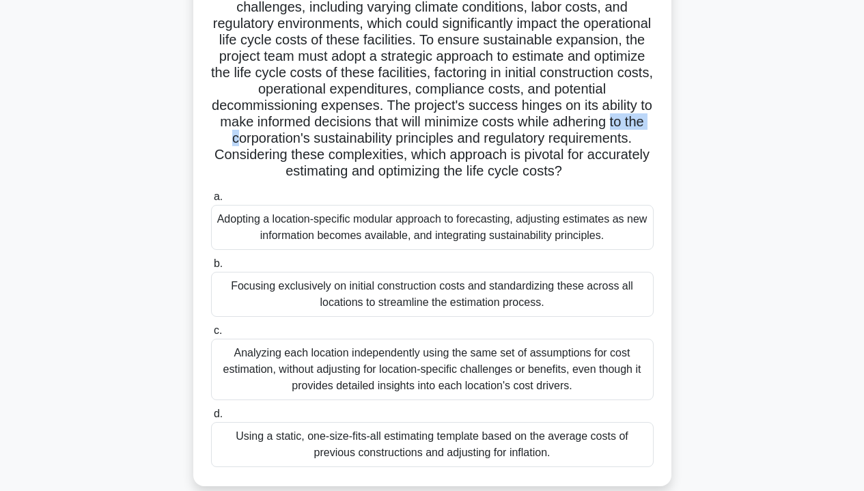
drag, startPoint x: 242, startPoint y: 135, endPoint x: 608, endPoint y: 122, distance: 366.8
click at [608, 122] on h5 "In a multinational corporation's initiative to expand its operations, the proje…" at bounding box center [432, 64] width 445 height 231
click at [436, 203] on label "a. Adopting a location-specific modular approach to forecasting, adjusting esti…" at bounding box center [432, 218] width 442 height 61
click at [211, 201] on input "a. Adopting a location-specific modular approach to forecasting, adjusting esti…" at bounding box center [211, 197] width 0 height 9
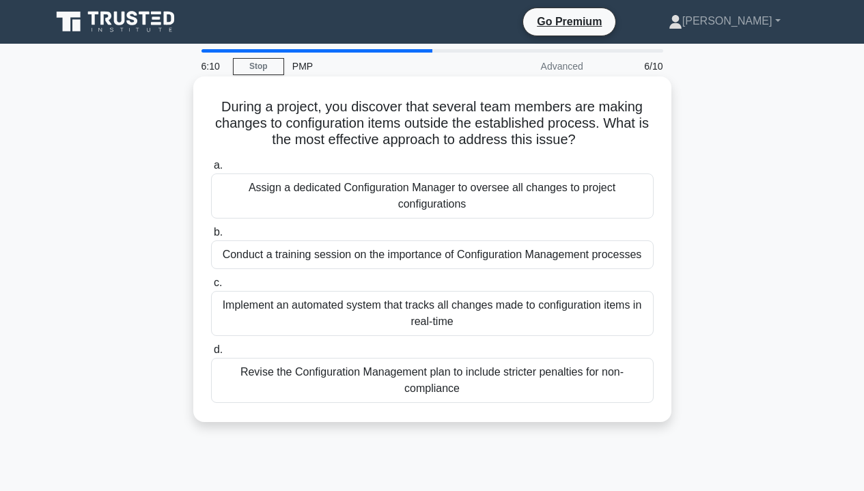
scroll to position [0, 0]
click at [332, 260] on div "Conduct a training session on the importance of Configuration Management proces…" at bounding box center [432, 254] width 442 height 29
click at [211, 237] on input "b. Conduct a training session on the importance of Configuration Management pro…" at bounding box center [211, 232] width 0 height 9
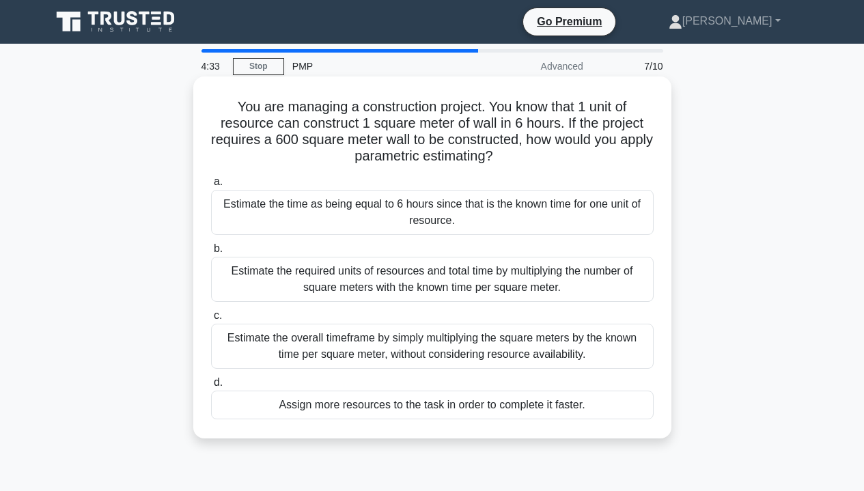
click at [373, 225] on div "Estimate the time as being equal to 6 hours since that is the known time for on…" at bounding box center [432, 212] width 442 height 45
click at [211, 186] on input "a. Estimate the time as being equal to 6 hours since that is the known time for…" at bounding box center [211, 181] width 0 height 9
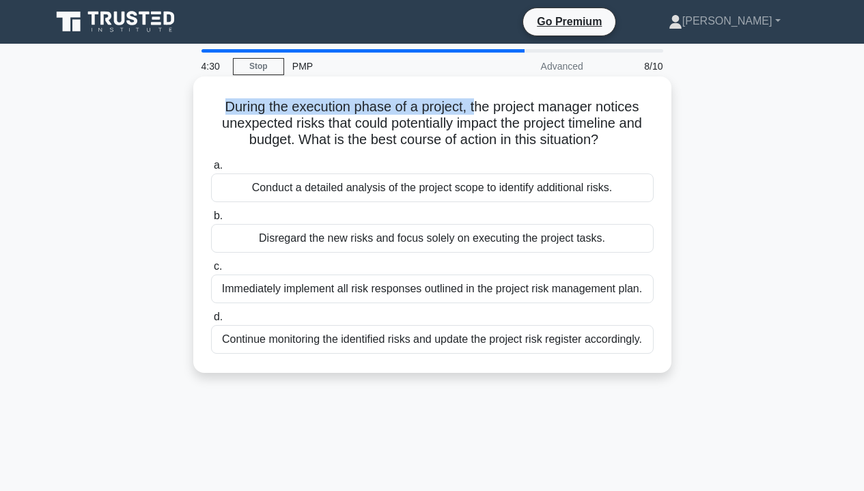
drag, startPoint x: 229, startPoint y: 98, endPoint x: 477, endPoint y: 111, distance: 248.1
click at [477, 111] on div "During the execution phase of a project, the project manager notices unexpected…" at bounding box center [432, 224] width 467 height 285
click at [477, 111] on h5 "During the execution phase of a project, the project manager notices unexpected…" at bounding box center [432, 123] width 445 height 51
click at [430, 187] on div "Conduct a detailed analysis of the project scope to identify additional risks." at bounding box center [432, 187] width 442 height 29
click at [211, 170] on input "a. Conduct a detailed analysis of the project scope to identify additional risk…" at bounding box center [211, 165] width 0 height 9
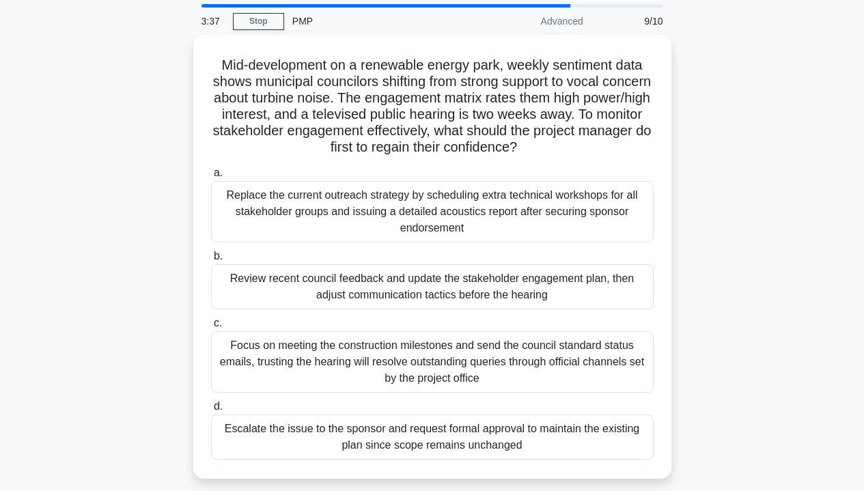
scroll to position [42, 0]
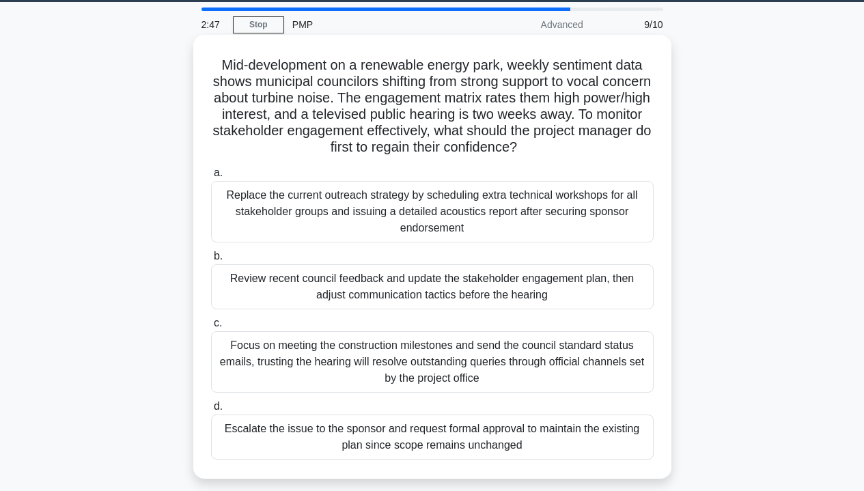
click at [403, 350] on div "Focus on meeting the construction milestones and send the council standard stat…" at bounding box center [432, 361] width 442 height 61
click at [211, 328] on input "c. Focus on meeting the construction milestones and send the council standard s…" at bounding box center [211, 323] width 0 height 9
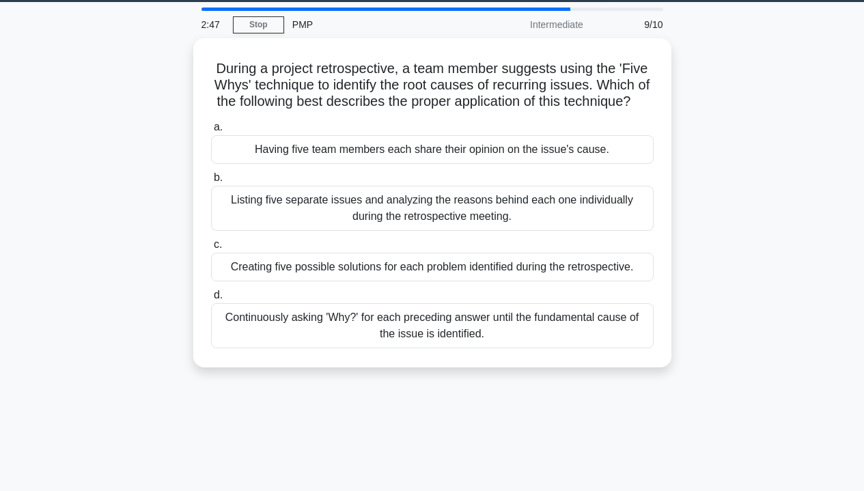
scroll to position [0, 0]
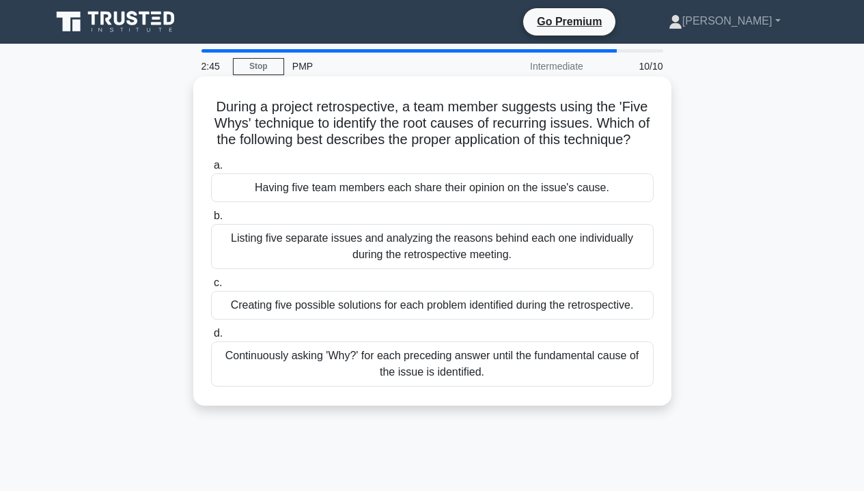
click at [352, 112] on h5 "During a project retrospective, a team member suggests using the 'Five Whys' te…" at bounding box center [432, 123] width 445 height 51
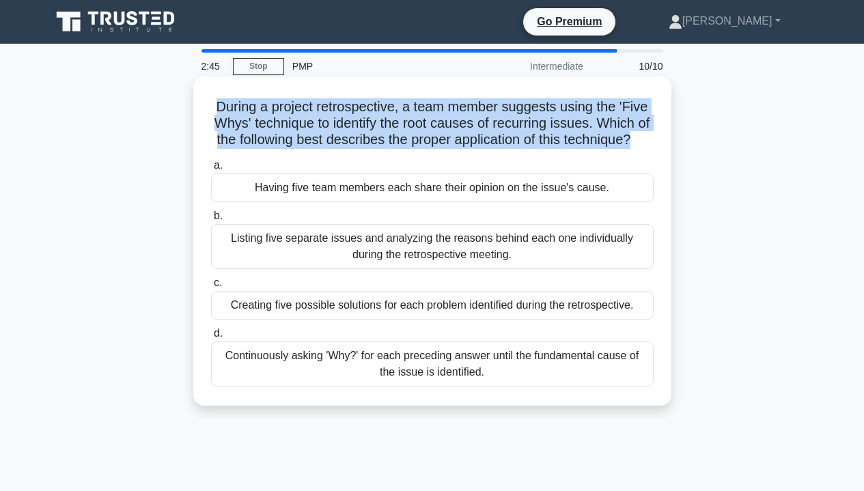
click at [352, 112] on h5 "During a project retrospective, a team member suggests using the 'Five Whys' te…" at bounding box center [432, 123] width 445 height 51
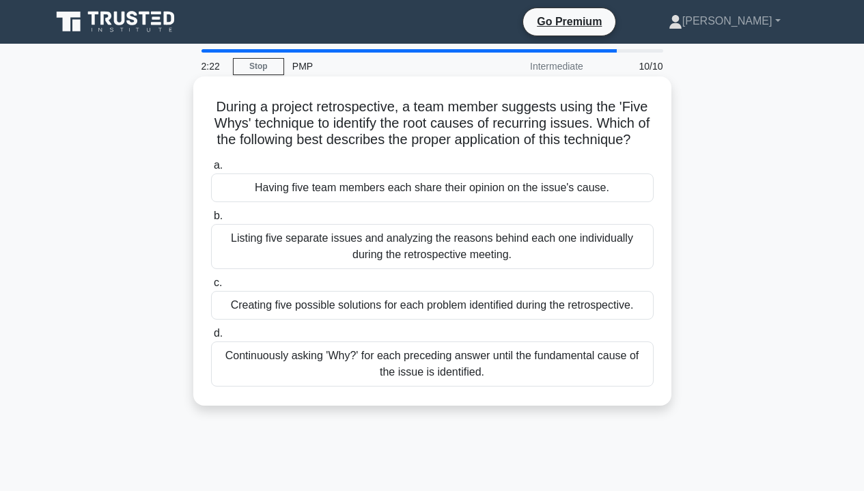
click at [459, 373] on div "Continuously asking 'Why?' for each preceding answer until the fundamental caus…" at bounding box center [432, 363] width 442 height 45
click at [211, 338] on input "d. Continuously asking 'Why?' for each preceding answer until the fundamental c…" at bounding box center [211, 333] width 0 height 9
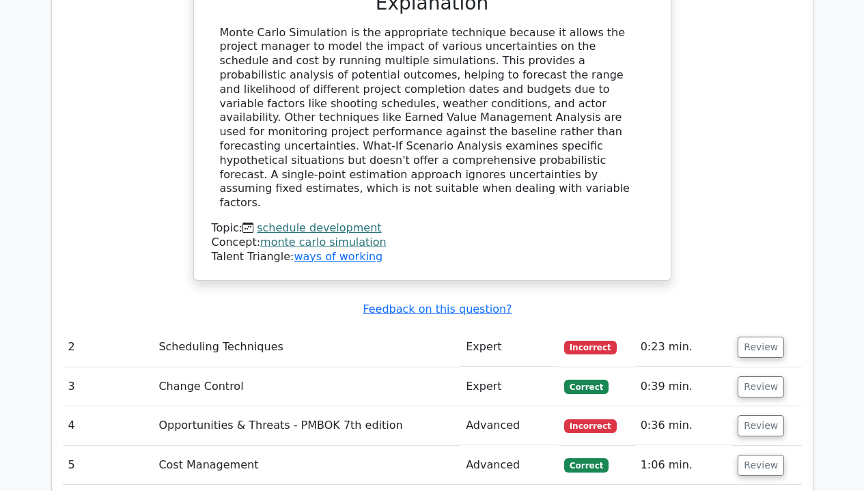
scroll to position [1762, 0]
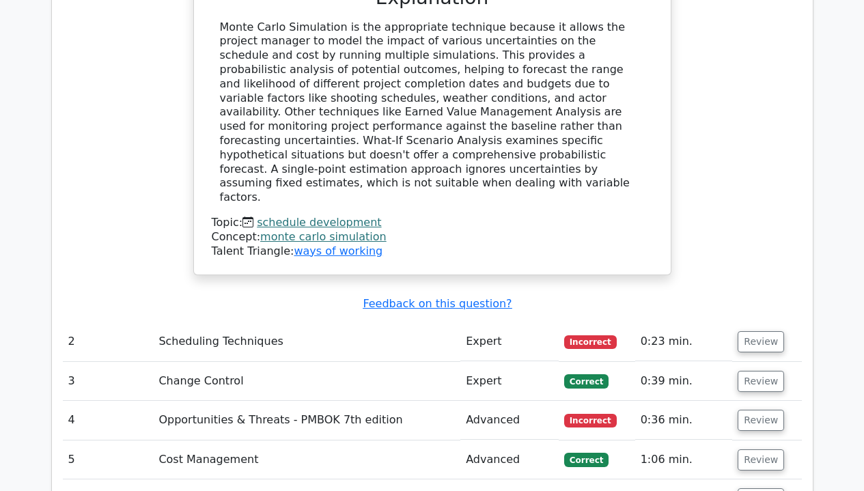
click at [304, 322] on td "Scheduling Techniques" at bounding box center [306, 341] width 307 height 39
click at [732, 322] on td "Review" at bounding box center [766, 341] width 69 height 39
click at [742, 331] on button "Review" at bounding box center [760, 341] width 46 height 21
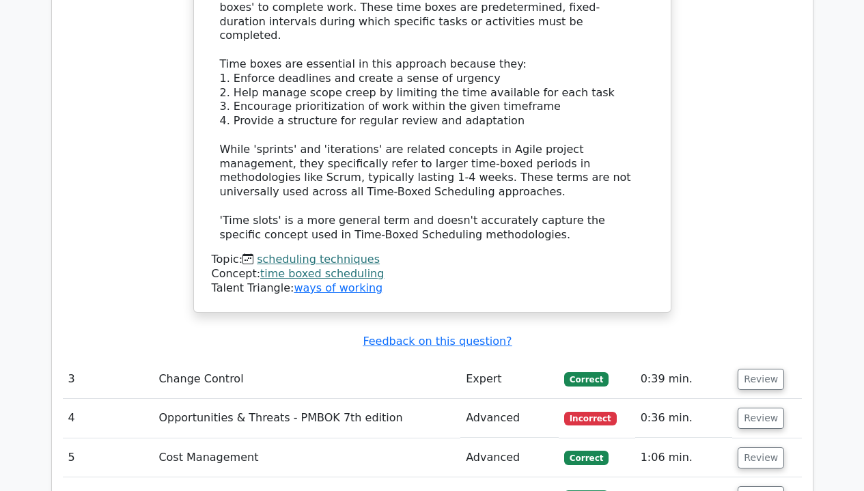
scroll to position [2477, 0]
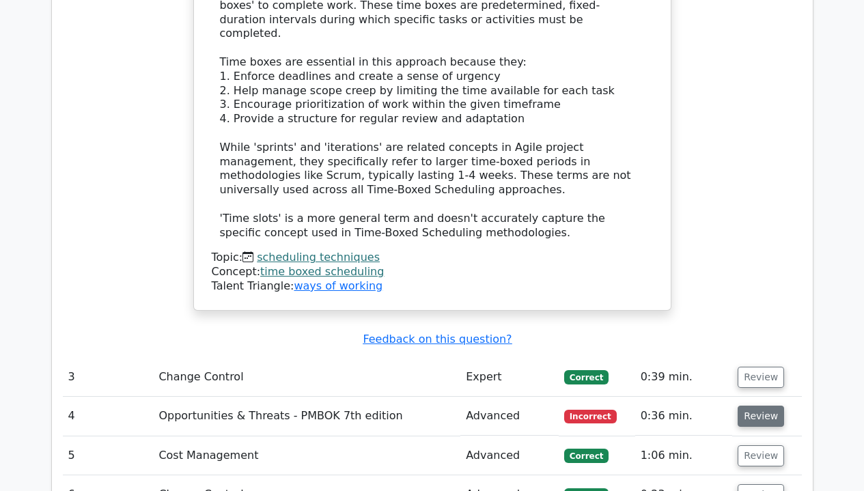
click at [756, 406] on button "Review" at bounding box center [760, 416] width 46 height 21
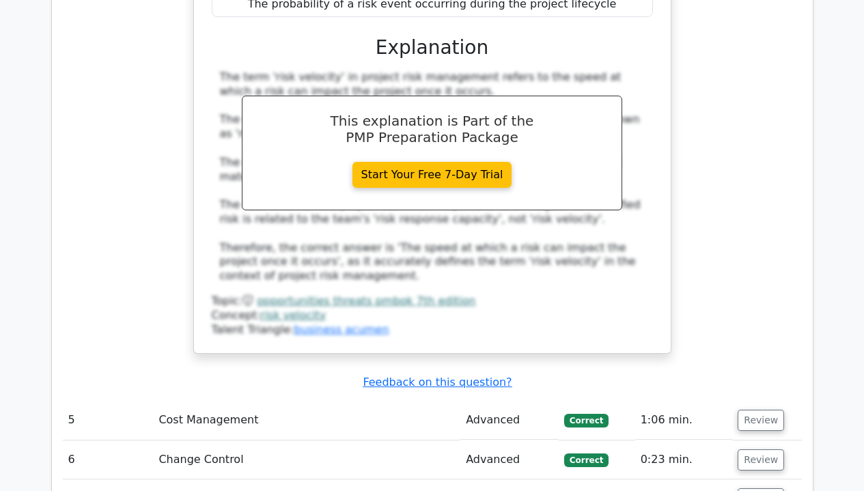
scroll to position [3167, 0]
click at [767, 488] on button "Review" at bounding box center [760, 498] width 46 height 21
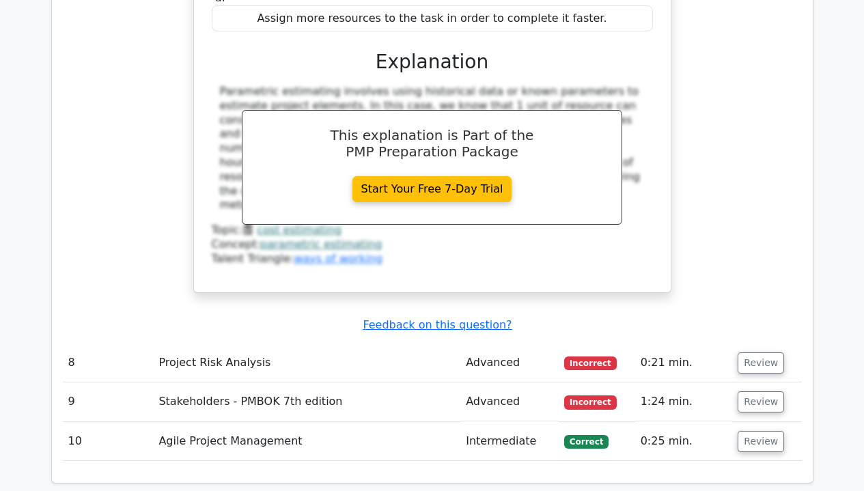
scroll to position [4073, 0]
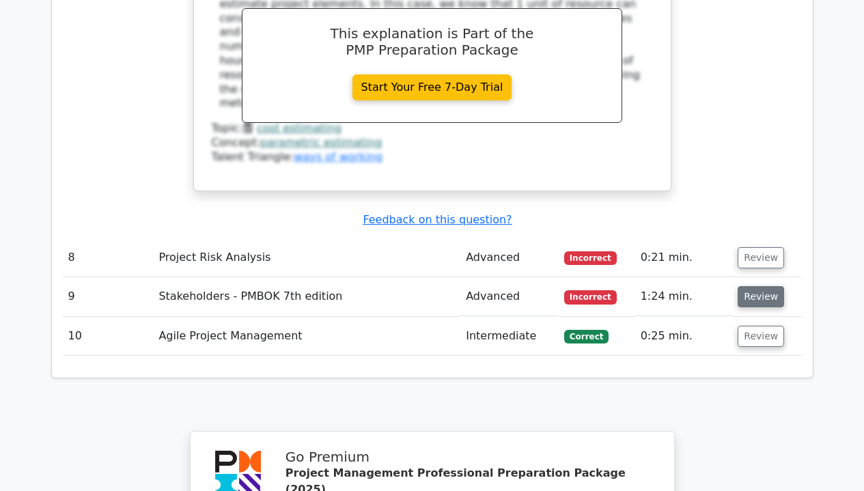
click at [763, 286] on button "Review" at bounding box center [760, 296] width 46 height 21
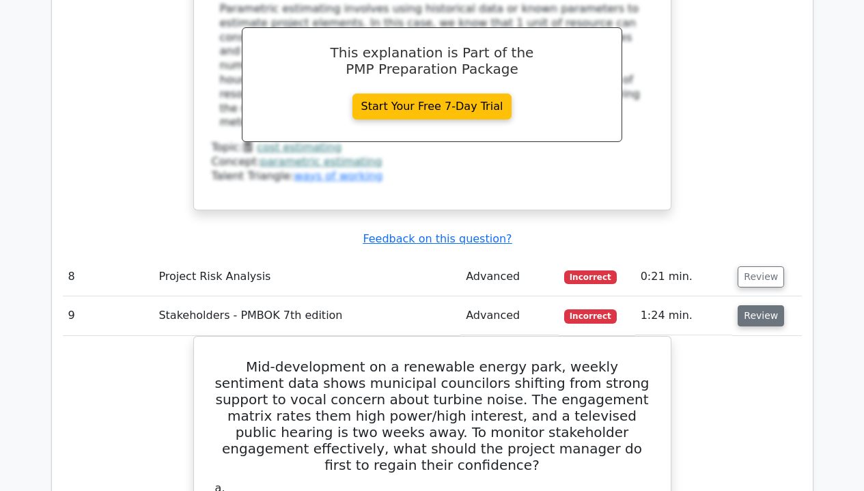
scroll to position [4046, 0]
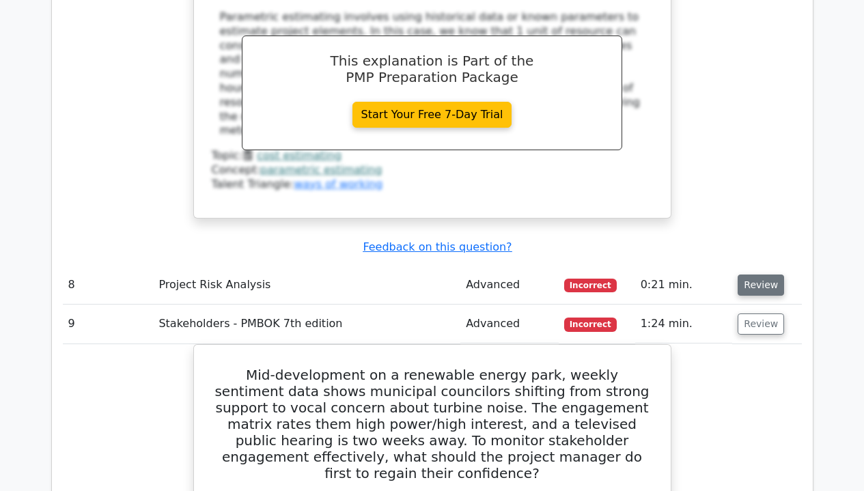
click at [758, 274] on button "Review" at bounding box center [760, 284] width 46 height 21
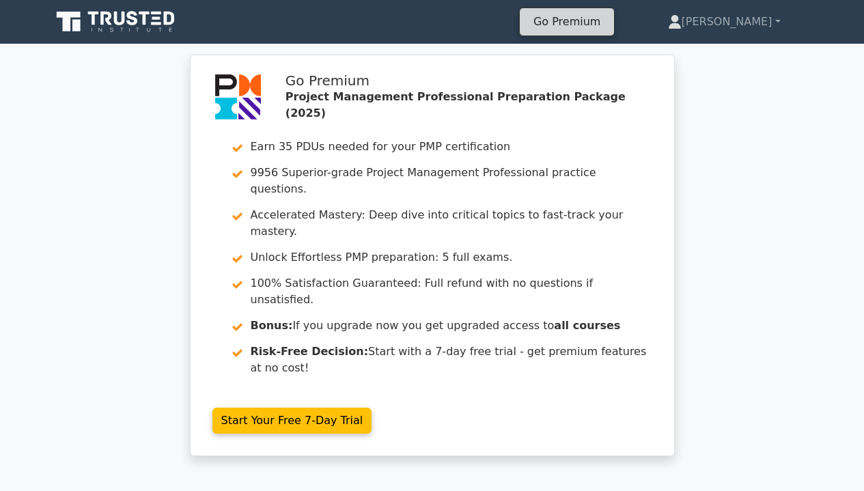
scroll to position [0, 0]
click at [591, 28] on link "Go Premium" at bounding box center [566, 21] width 83 height 18
